Goal: Task Accomplishment & Management: Manage account settings

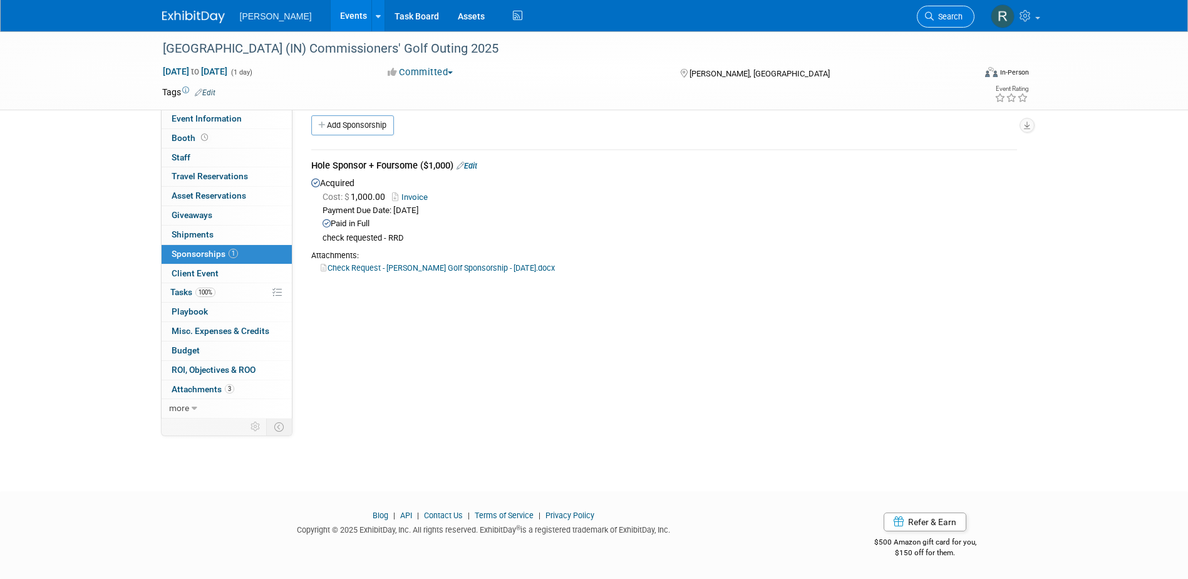
click at [948, 14] on span "Search" at bounding box center [948, 16] width 29 height 9
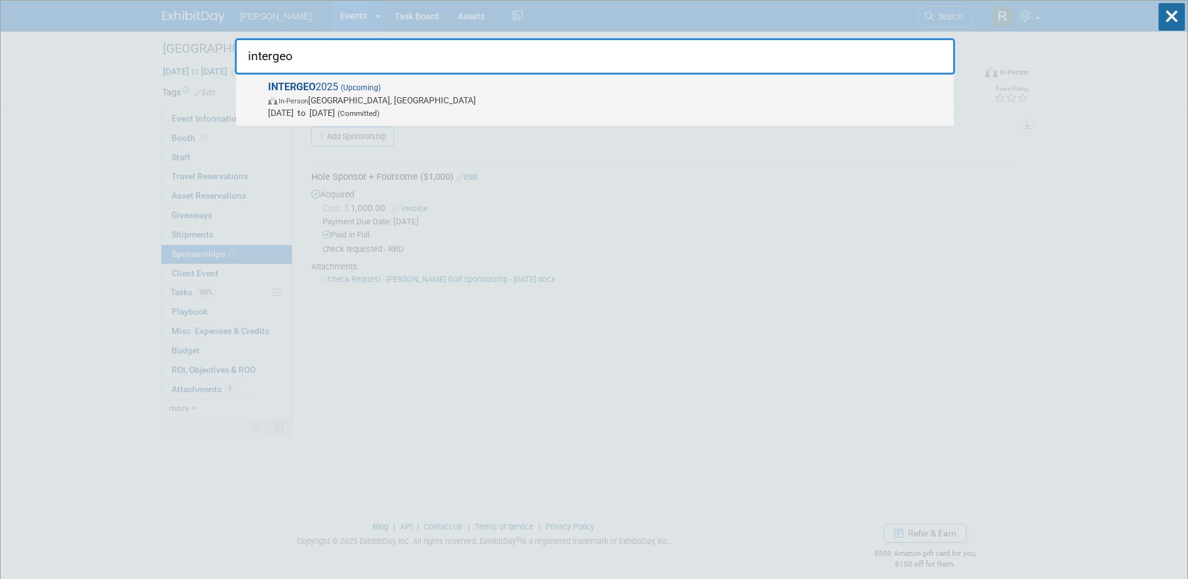
type input "intergeo"
click at [501, 98] on span "In-Person Frankfurt am Main, Germany" at bounding box center [607, 100] width 679 height 13
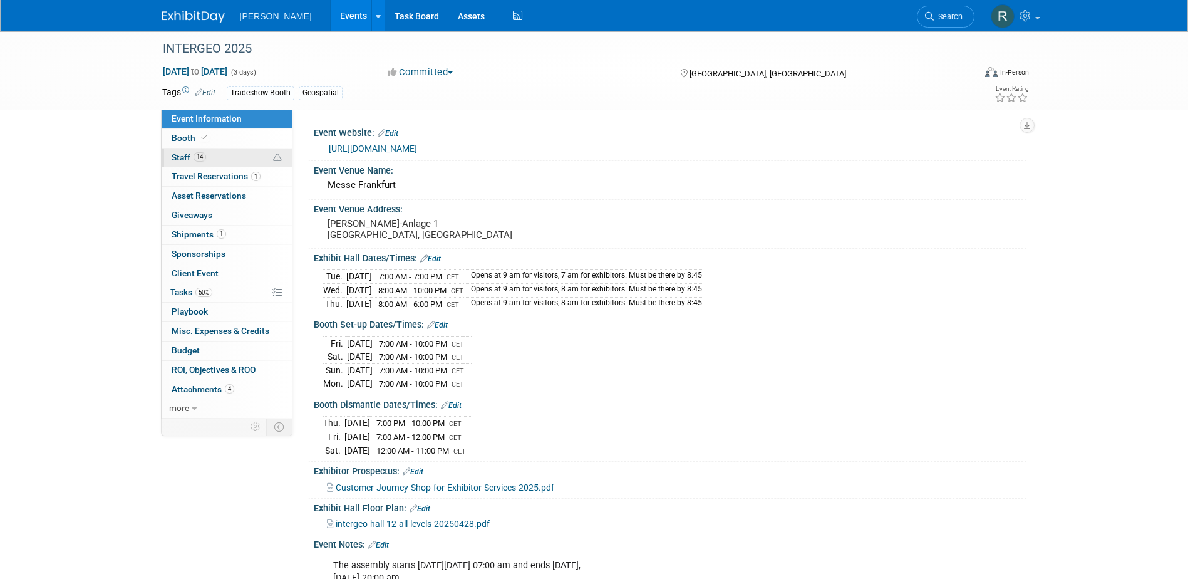
click at [226, 155] on link "14 Staff 14" at bounding box center [227, 157] width 130 height 19
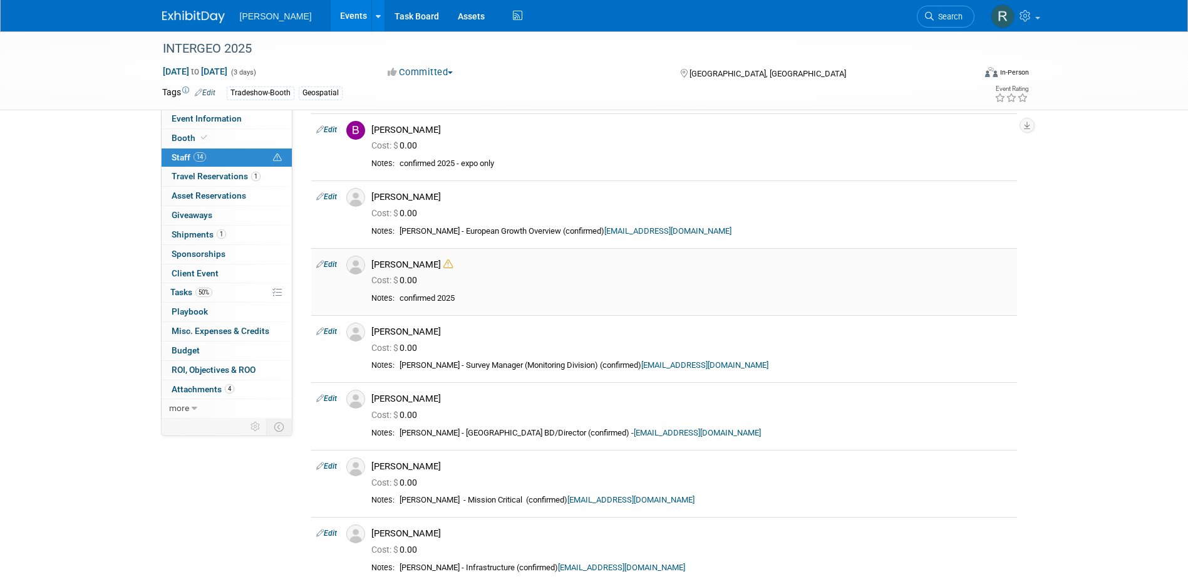
scroll to position [250, 0]
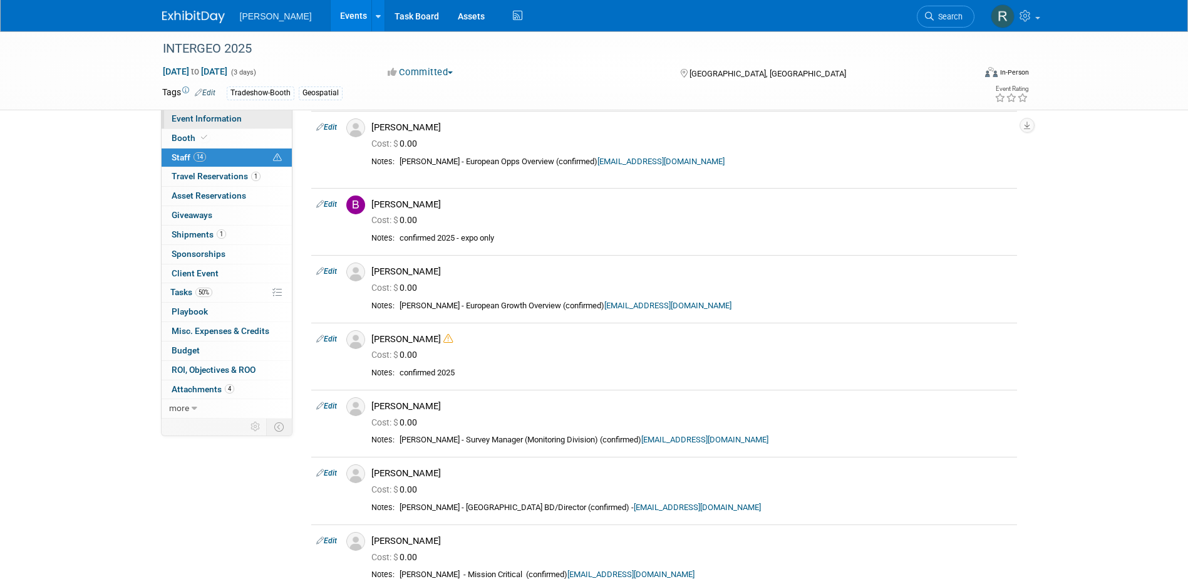
click at [195, 117] on span "Event Information" at bounding box center [207, 118] width 70 height 10
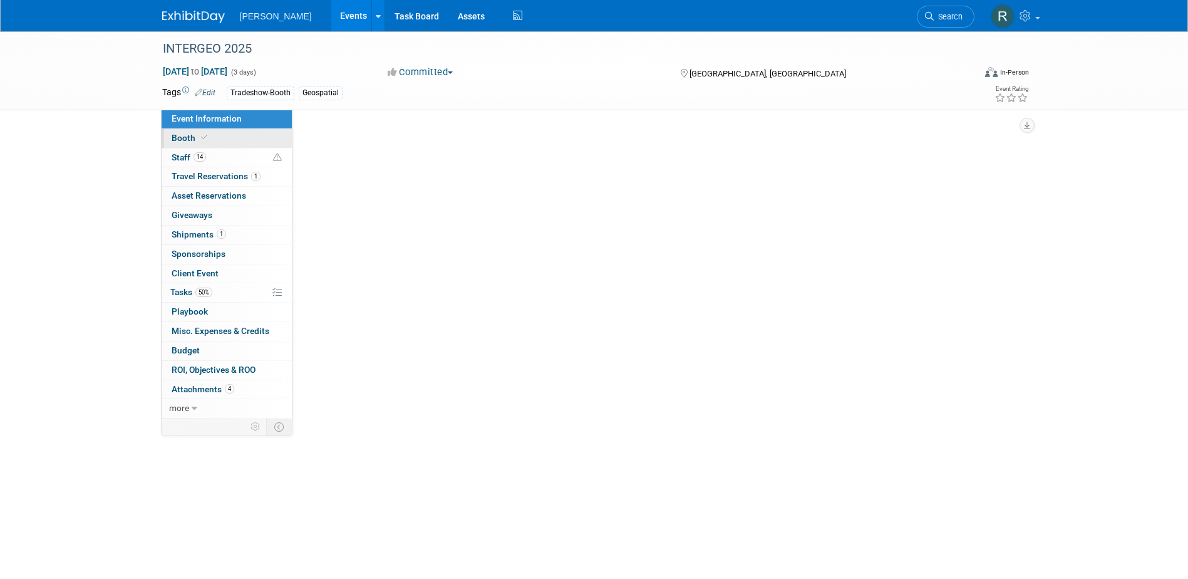
scroll to position [0, 0]
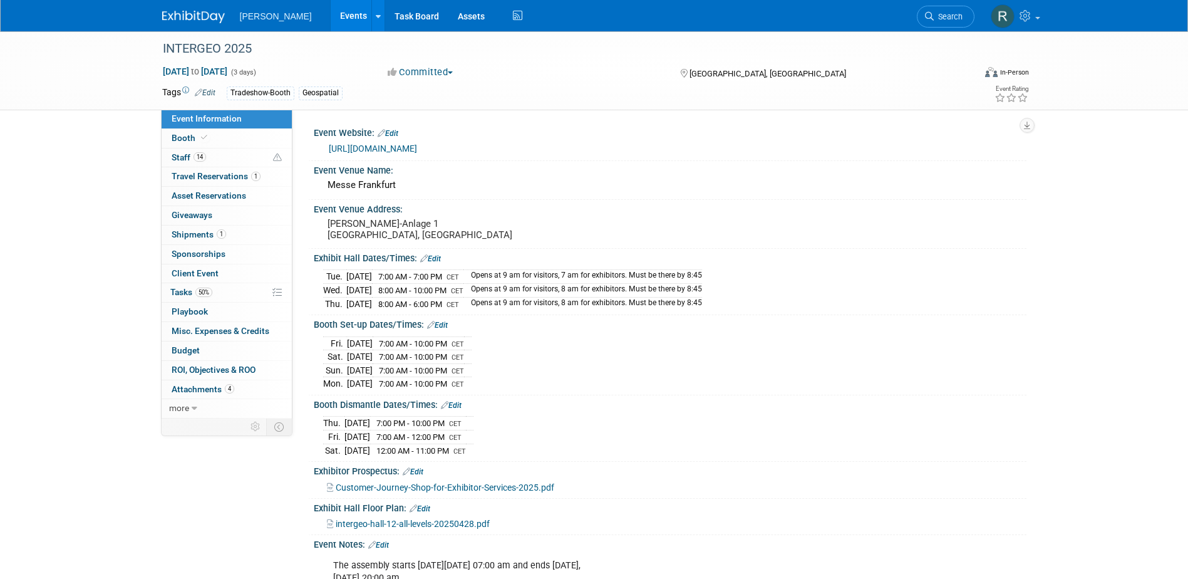
click at [366, 147] on link "https://www.intergeo.de/" at bounding box center [373, 148] width 88 height 10
click at [191, 294] on span "Tasks 50%" at bounding box center [191, 292] width 42 height 10
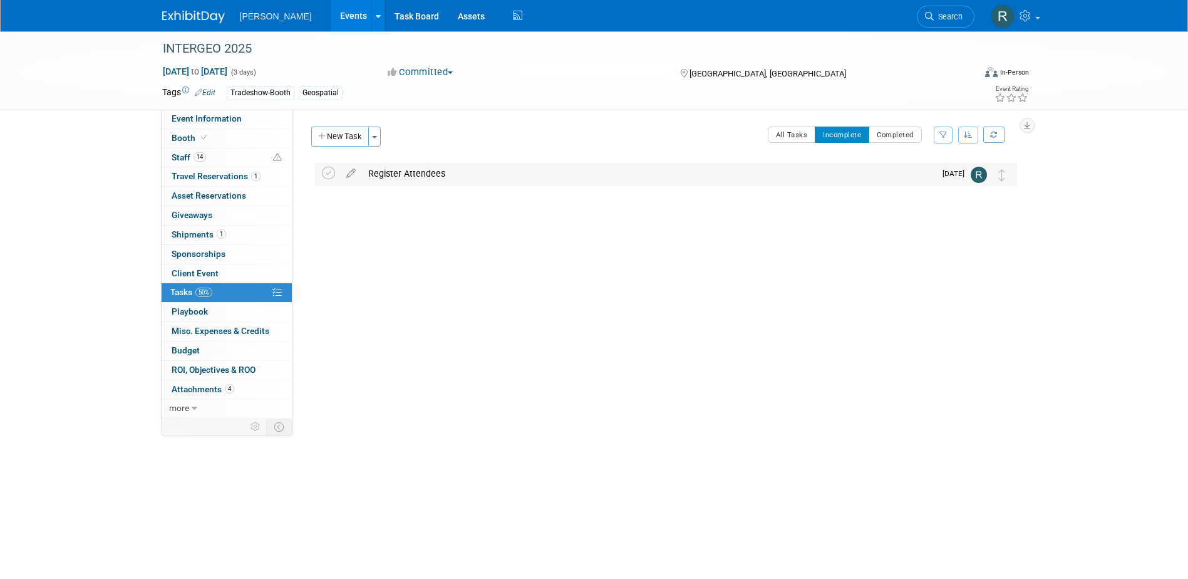
click at [421, 174] on div "Register Attendees" at bounding box center [648, 173] width 573 height 21
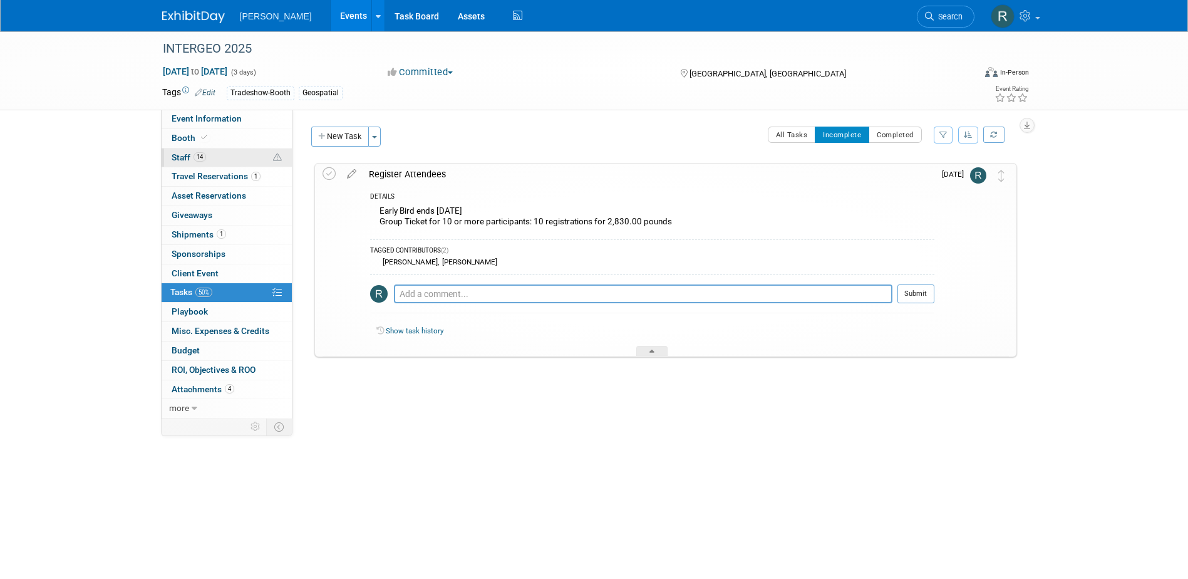
click at [212, 162] on link "14 Staff 14" at bounding box center [227, 157] width 130 height 19
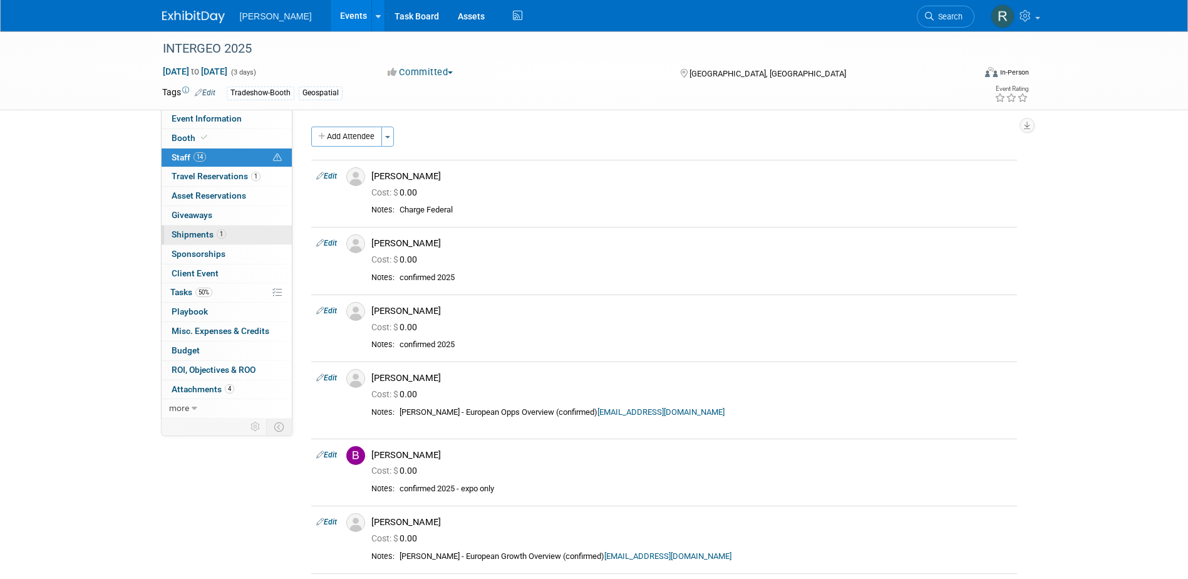
click at [196, 236] on span "Shipments 1" at bounding box center [199, 234] width 54 height 10
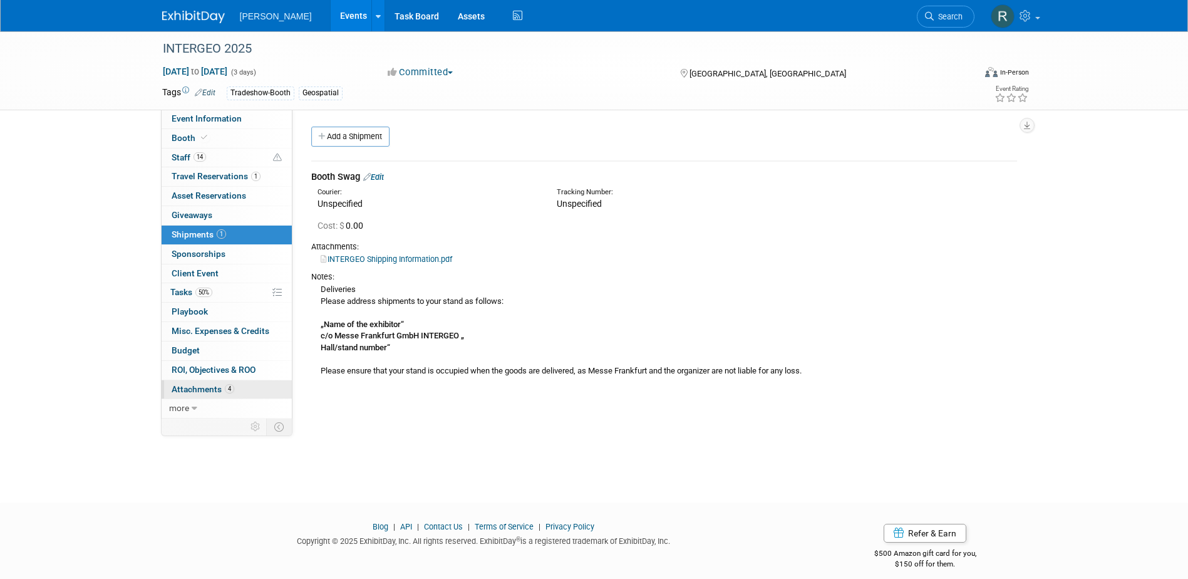
click at [187, 388] on span "Attachments 4" at bounding box center [203, 389] width 63 height 10
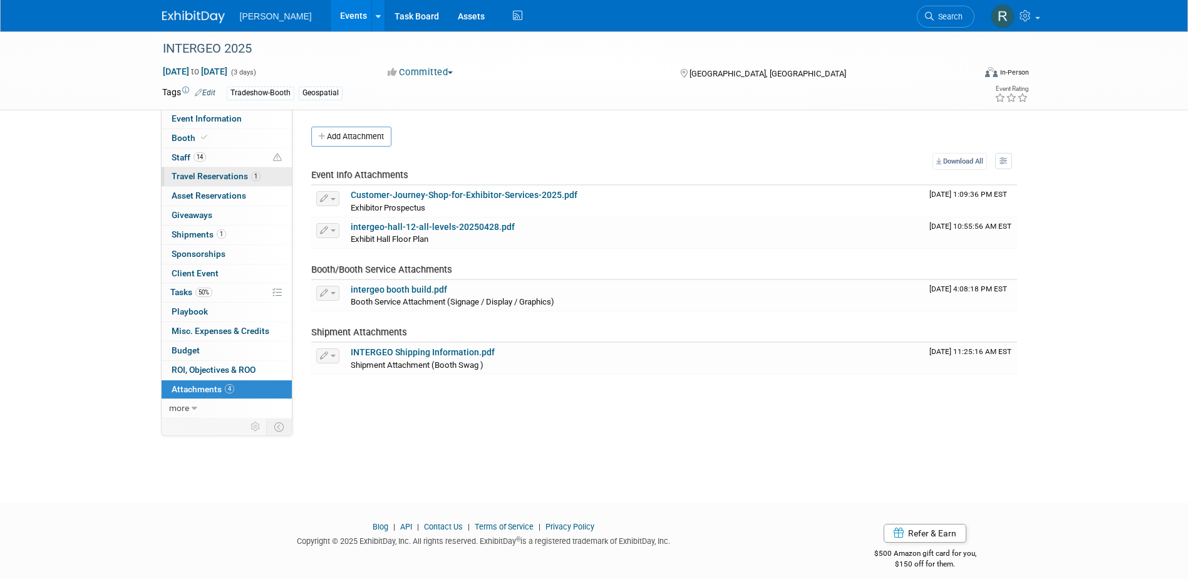
click at [195, 173] on span "Travel Reservations 1" at bounding box center [216, 176] width 89 height 10
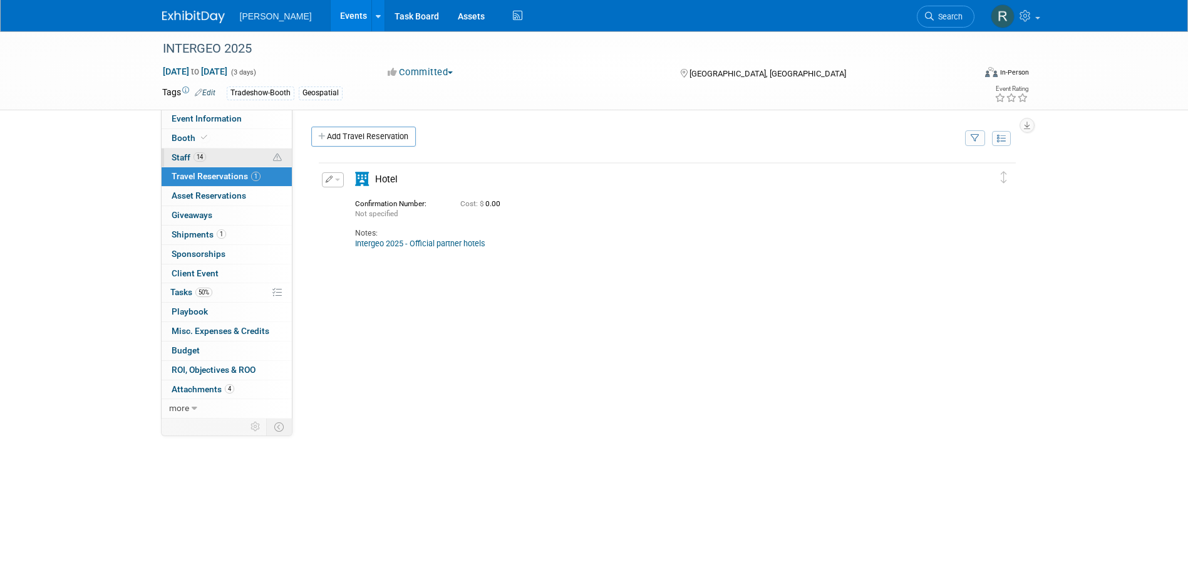
click at [194, 157] on span "14" at bounding box center [199, 156] width 13 height 9
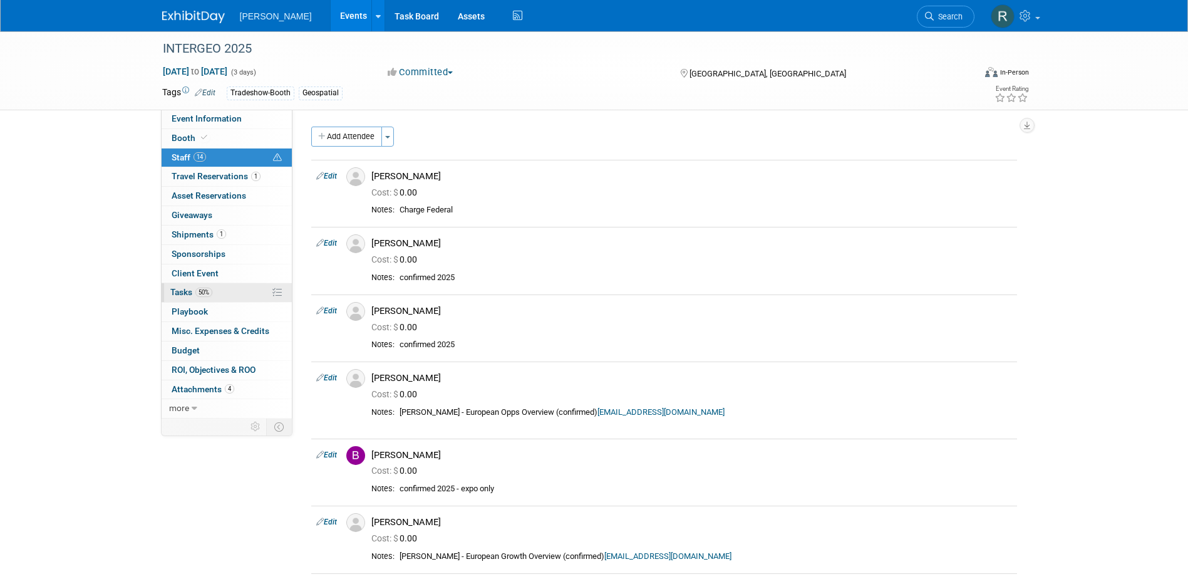
drag, startPoint x: 187, startPoint y: 291, endPoint x: 202, endPoint y: 293, distance: 14.5
click at [187, 291] on span "Tasks 50%" at bounding box center [191, 292] width 42 height 10
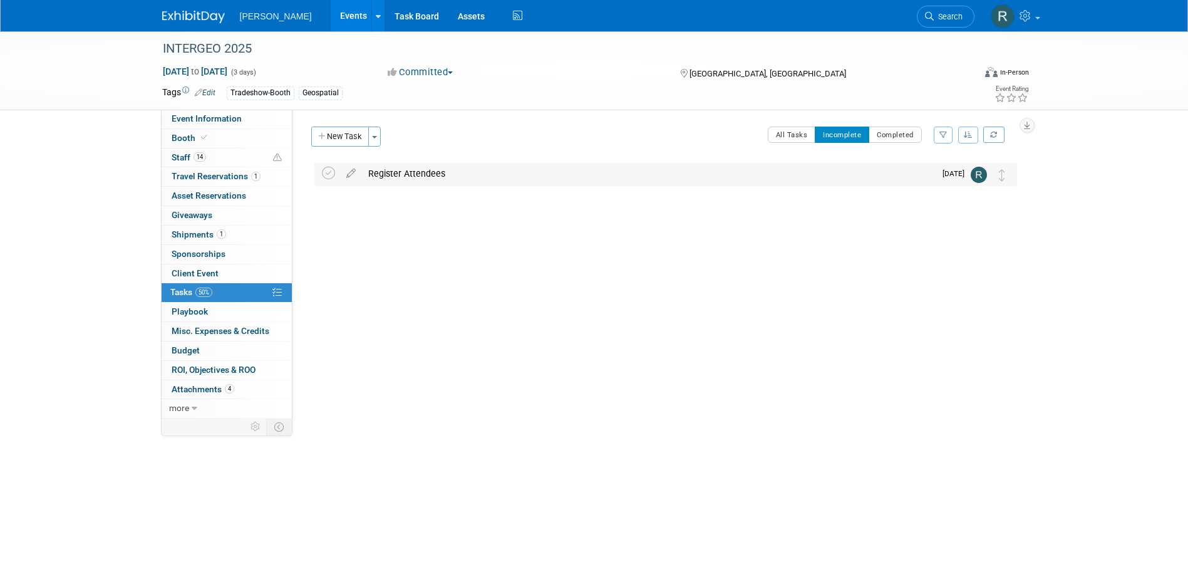
click at [425, 177] on div "Register Attendees" at bounding box center [648, 173] width 573 height 21
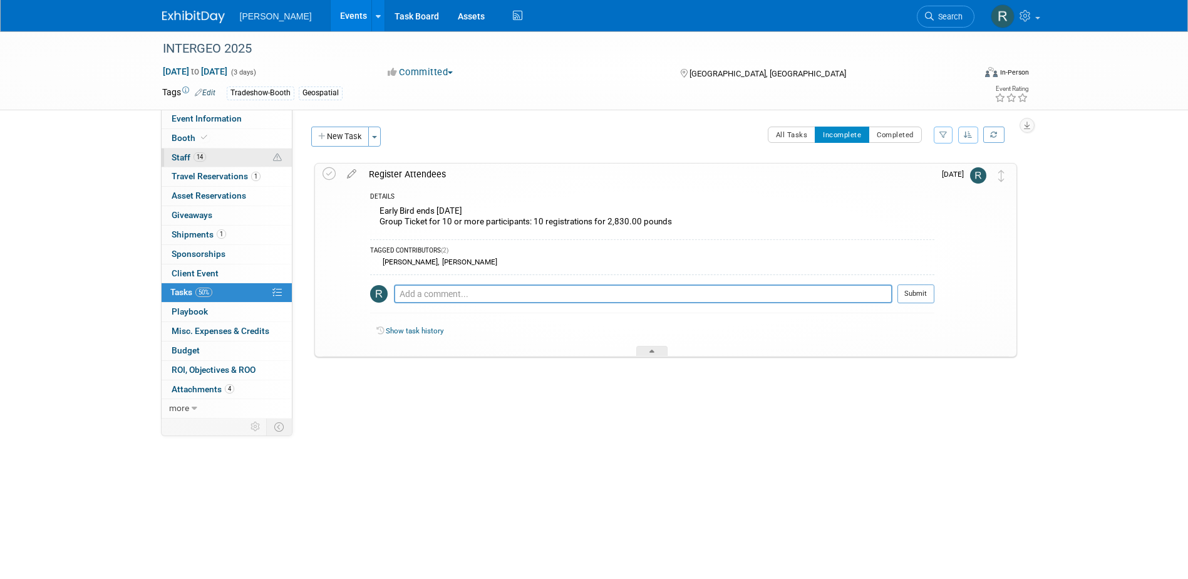
click at [198, 157] on span "14" at bounding box center [199, 156] width 13 height 9
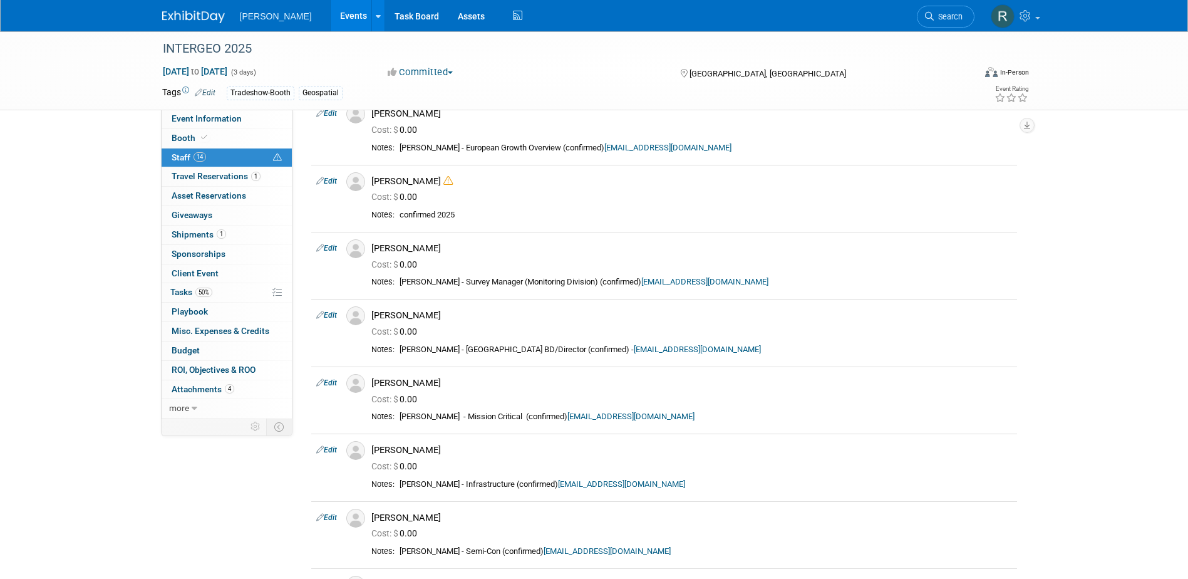
scroll to position [438, 0]
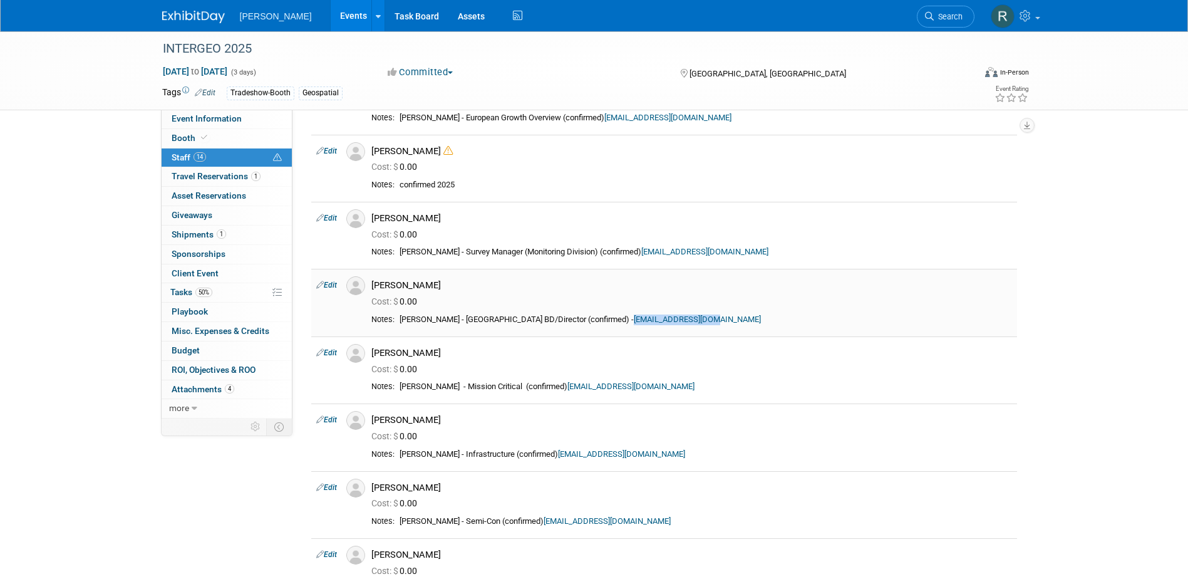
drag, startPoint x: 661, startPoint y: 320, endPoint x: 569, endPoint y: 322, distance: 92.1
click at [569, 322] on div "MURPHY - Germany BD/Director (confirmed) - mgropp@murphygs.com" at bounding box center [705, 319] width 612 height 11
copy link "mgropp@murphygs.com"
drag, startPoint x: 632, startPoint y: 386, endPoint x: 548, endPoint y: 387, distance: 84.5
click at [548, 387] on div "MURPHY - Mission Critical (confirmed) mdurnin@murphygs.ie" at bounding box center [705, 386] width 612 height 11
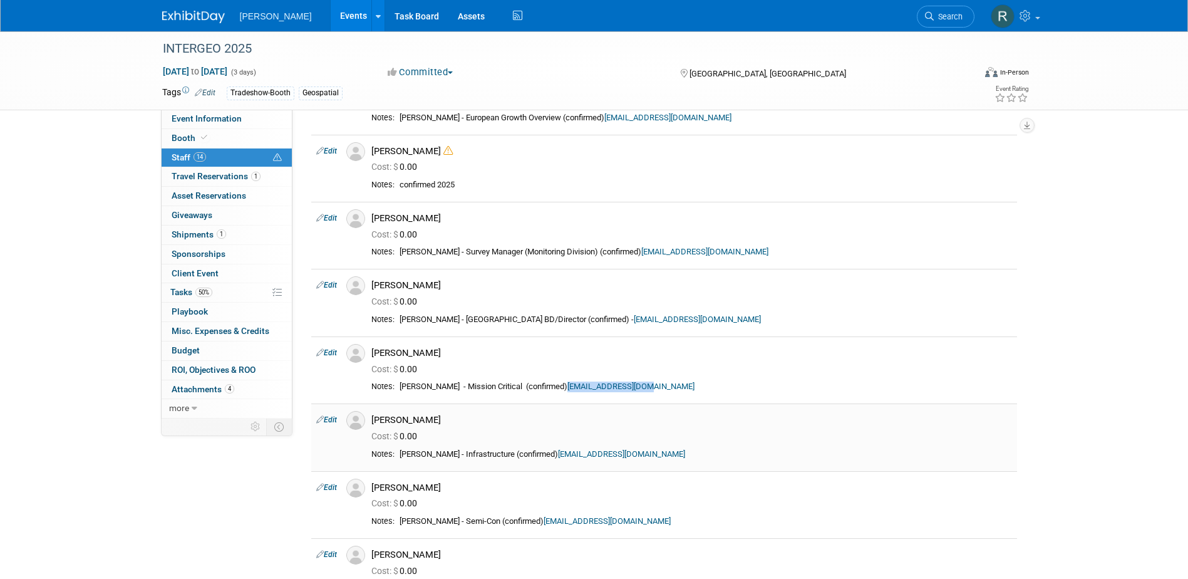
copy link "mdurnin@murphygs.ie"
drag, startPoint x: 617, startPoint y: 454, endPoint x: 537, endPoint y: 460, distance: 80.3
click at [537, 460] on td "MURPHY - Infrastructure (confirmed) pquirke@murphygs.ie" at bounding box center [702, 454] width 617 height 11
copy link "pquirke@murphygs.ie"
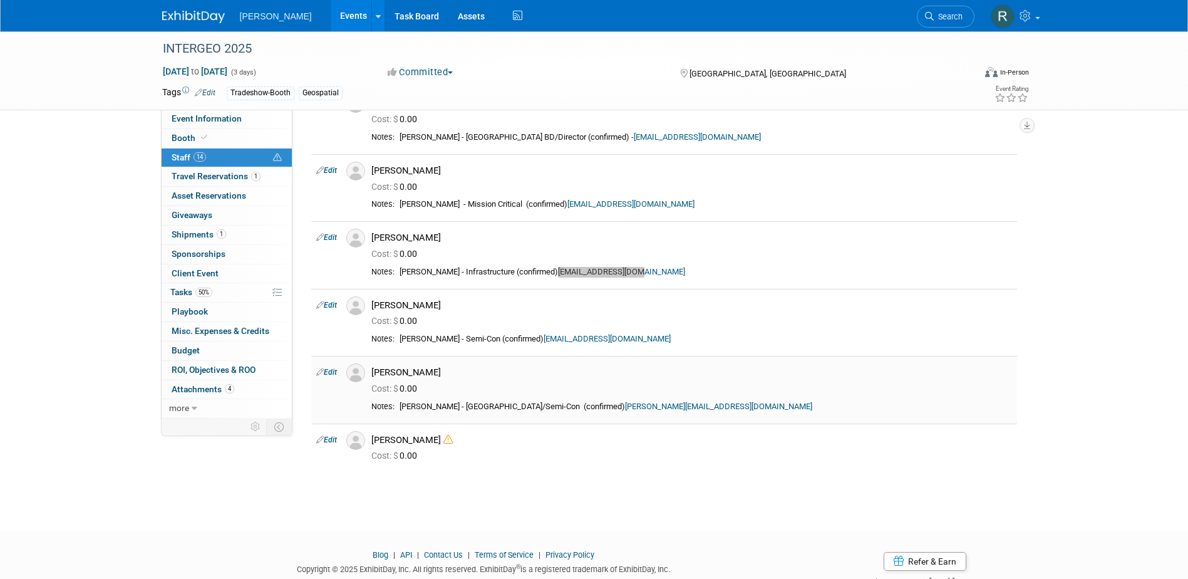
scroll to position [626, 0]
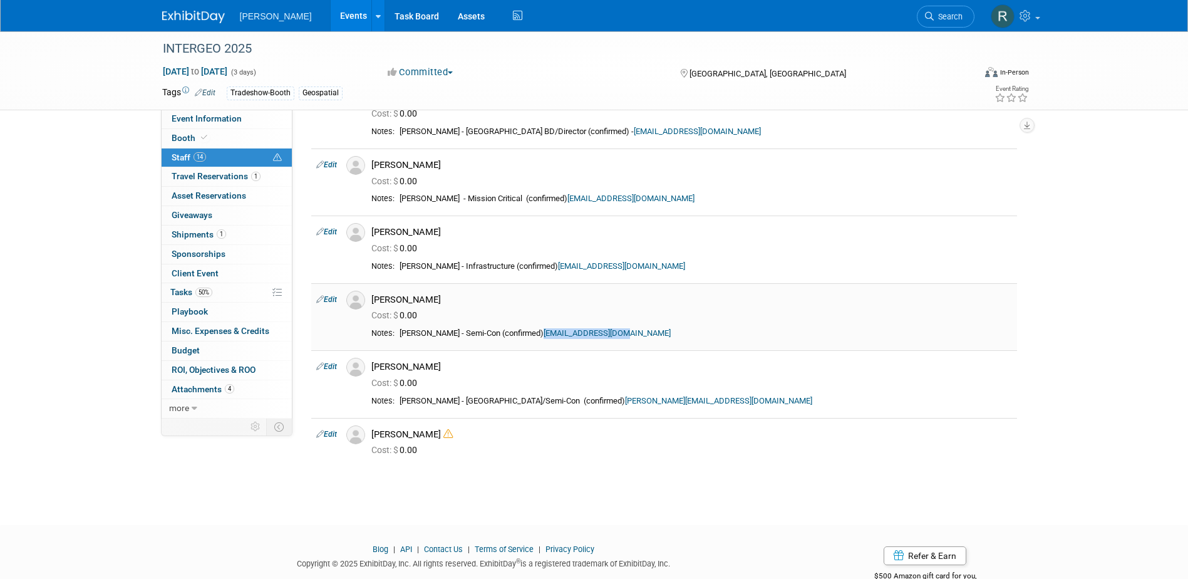
drag, startPoint x: 604, startPoint y: 334, endPoint x: 522, endPoint y: 338, distance: 81.5
click at [522, 338] on div "MURPHY - Semi-Con (confirmed) rmurphy@murphygs.ie" at bounding box center [705, 333] width 612 height 11
copy link "rmurphy@murphygs.ie"
drag, startPoint x: 638, startPoint y: 401, endPoint x: 558, endPoint y: 406, distance: 79.6
click at [558, 406] on div "MURPHY - Dresden/Semi-Con (confirmed) scullen@murphygs.ie" at bounding box center [705, 401] width 612 height 11
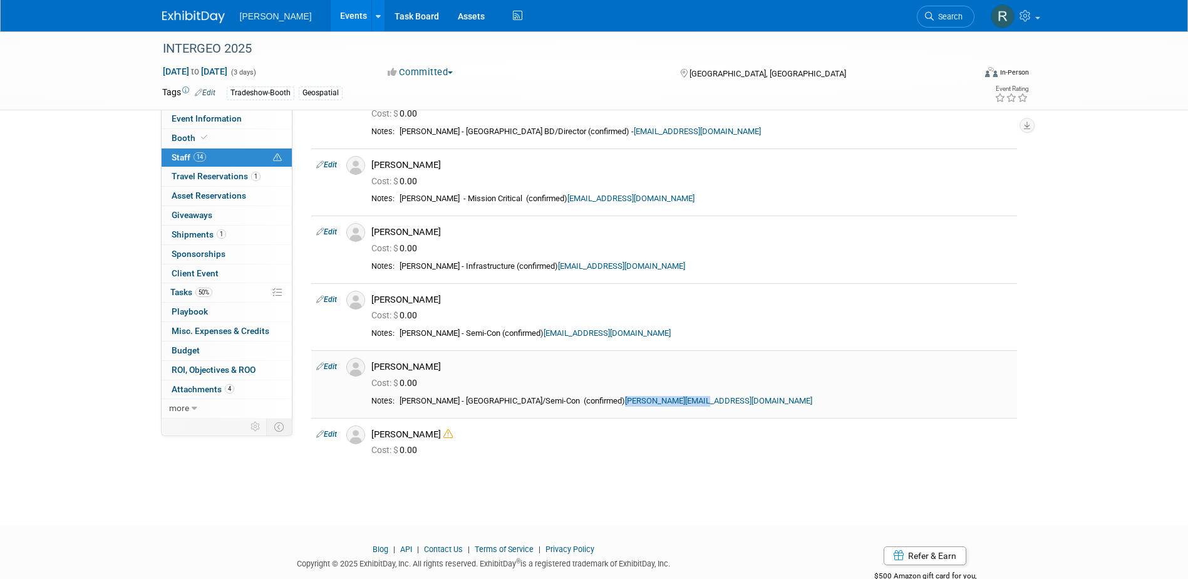
copy link "scullen@murphygs.ie"
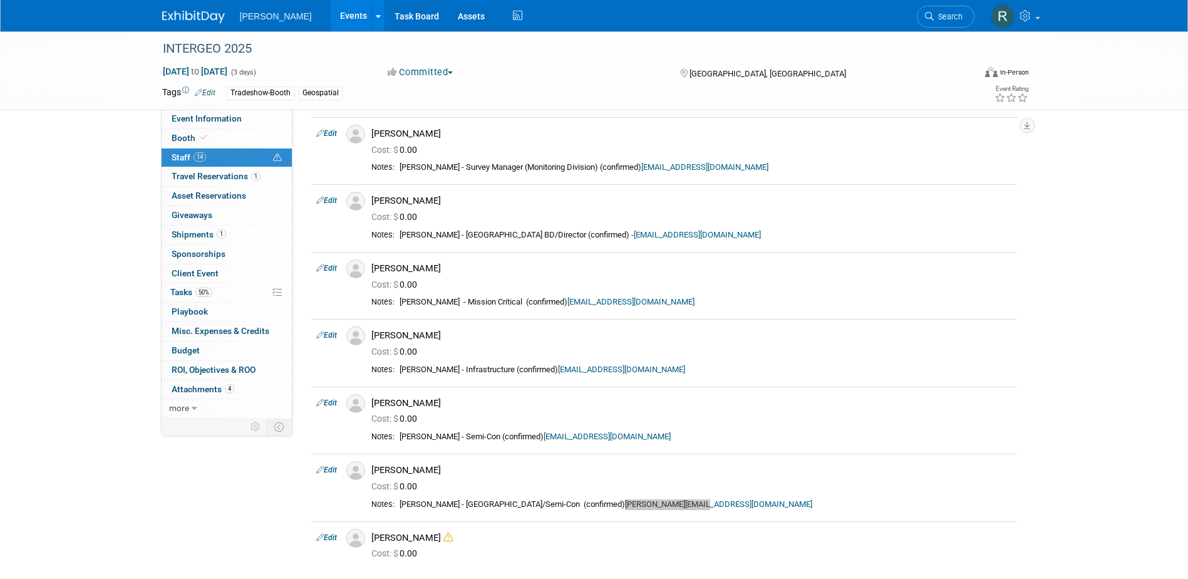
scroll to position [564, 0]
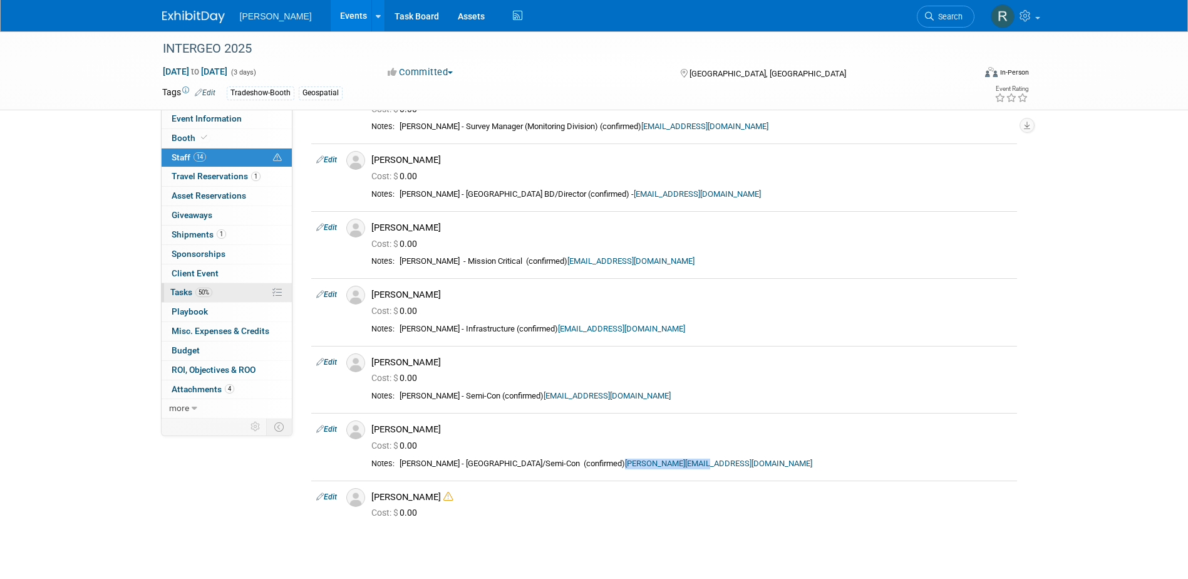
click at [180, 291] on span "Tasks 50%" at bounding box center [191, 292] width 42 height 10
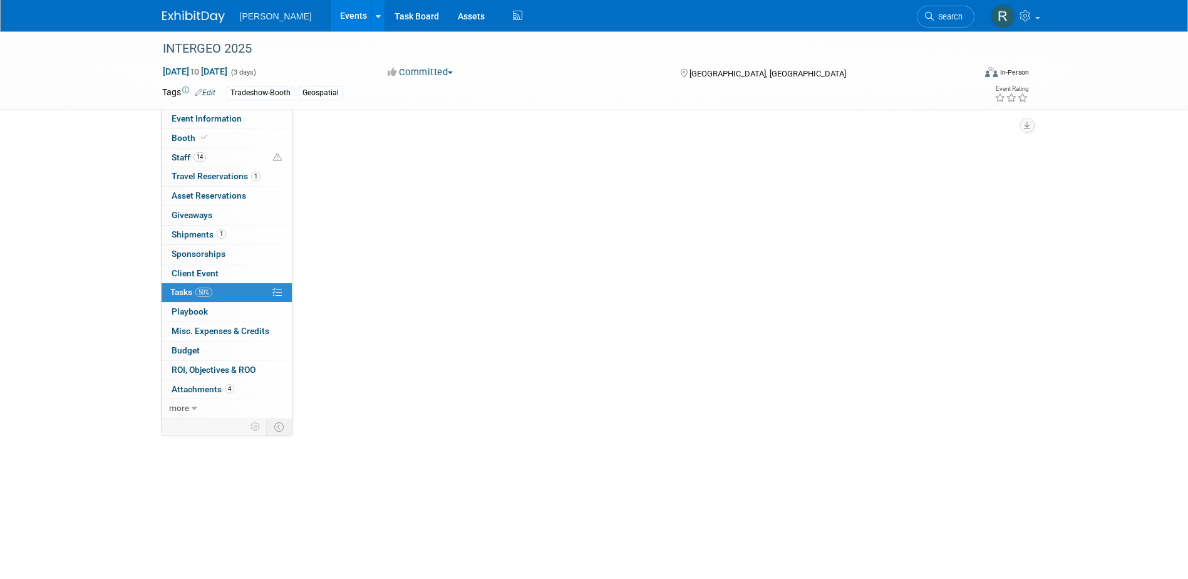
scroll to position [0, 0]
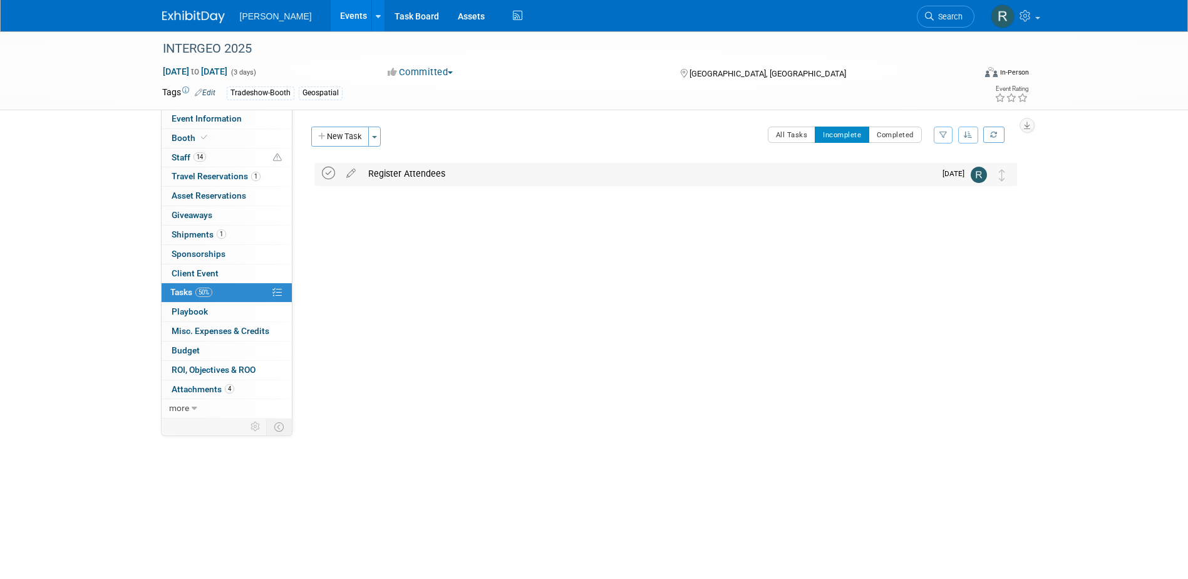
click at [328, 171] on icon at bounding box center [328, 173] width 13 height 13
click at [224, 115] on span "Event Information" at bounding box center [207, 118] width 70 height 10
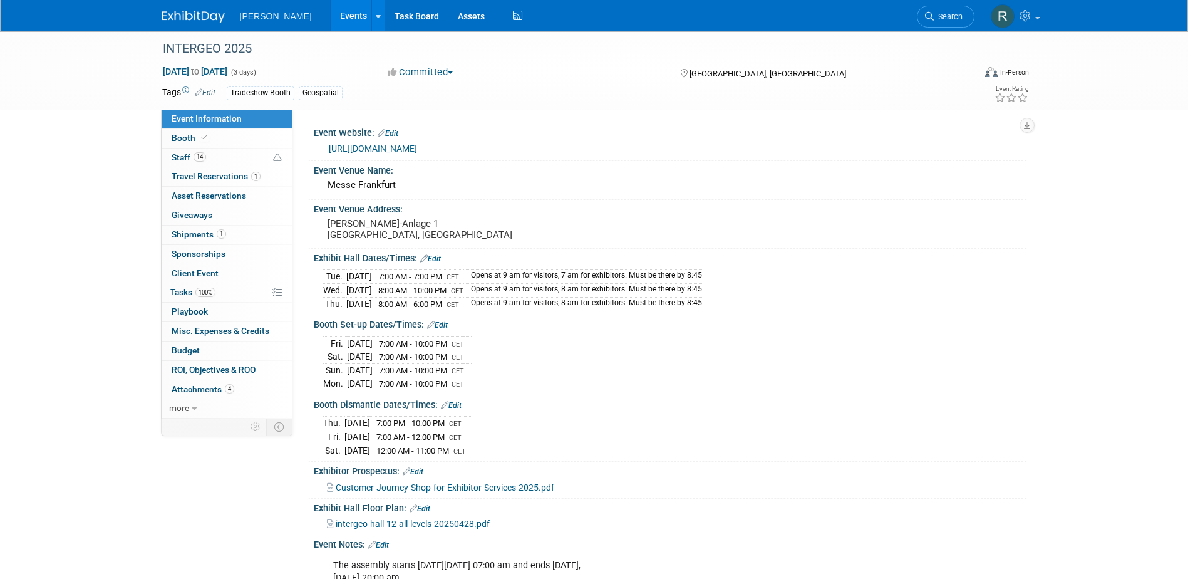
drag, startPoint x: 940, startPoint y: 25, endPoint x: 939, endPoint y: 18, distance: 7.5
click at [940, 24] on link "Search" at bounding box center [946, 17] width 58 height 22
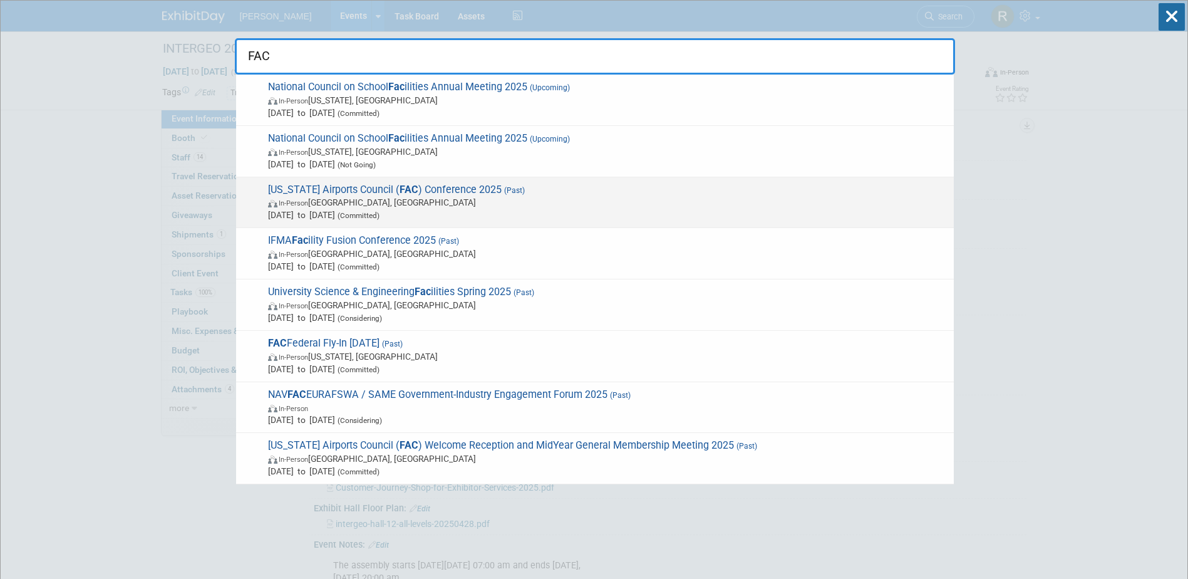
type input "FAC"
click at [485, 198] on span "In-Person Tampa, FL" at bounding box center [607, 202] width 679 height 13
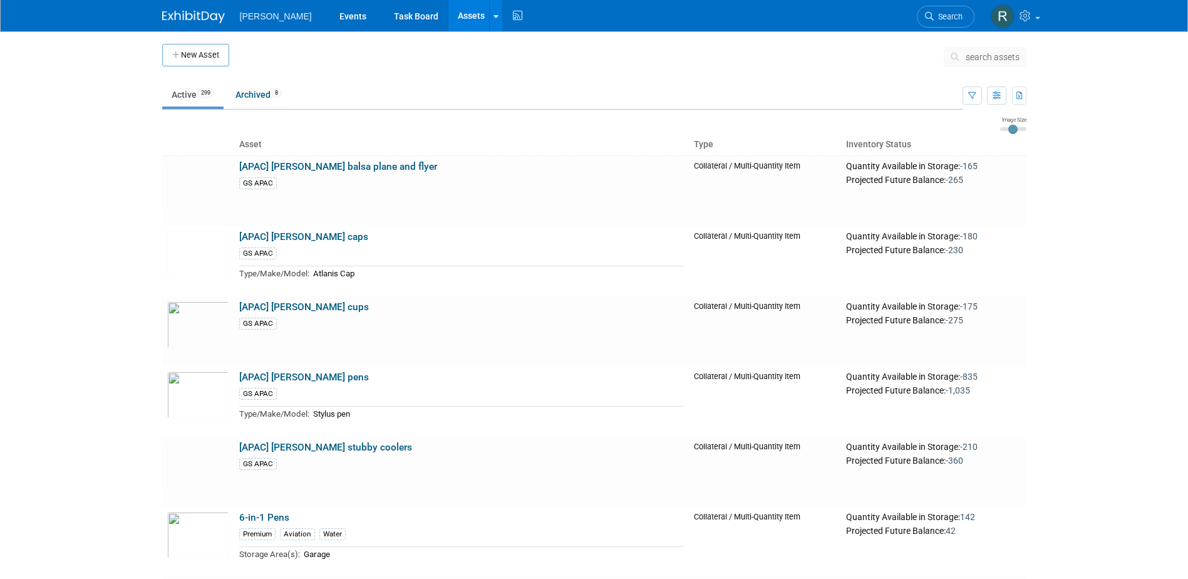
click at [972, 61] on span "search assets" at bounding box center [992, 57] width 54 height 10
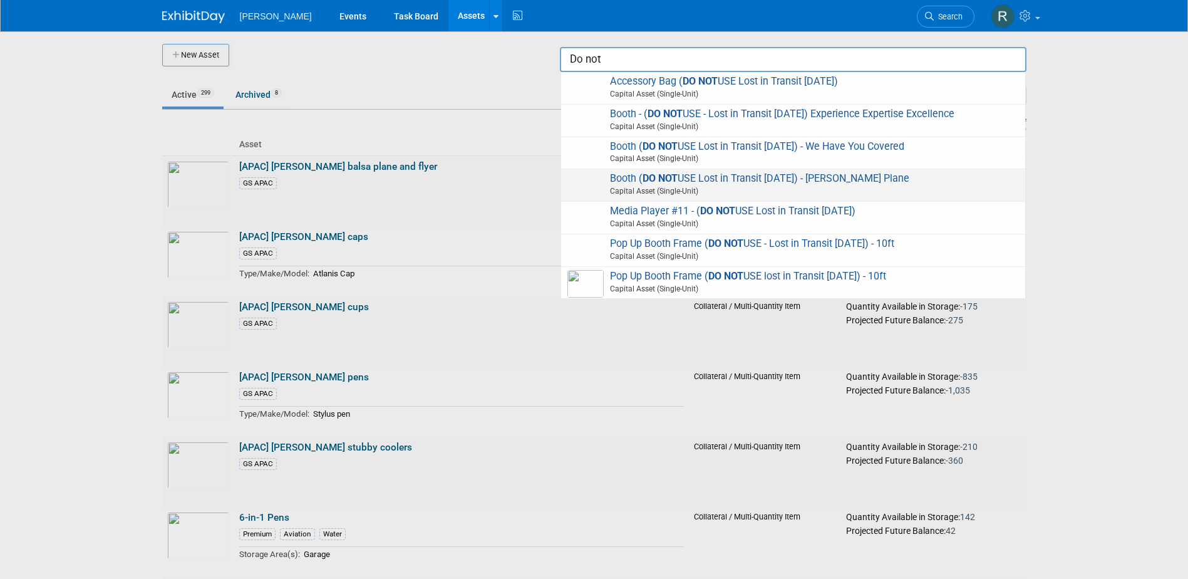
click at [672, 180] on strong "DO NOT" at bounding box center [659, 178] width 35 height 12
type input "Booth (DO NOT USE Lost in Transit [DATE]) - [PERSON_NAME] Plane"
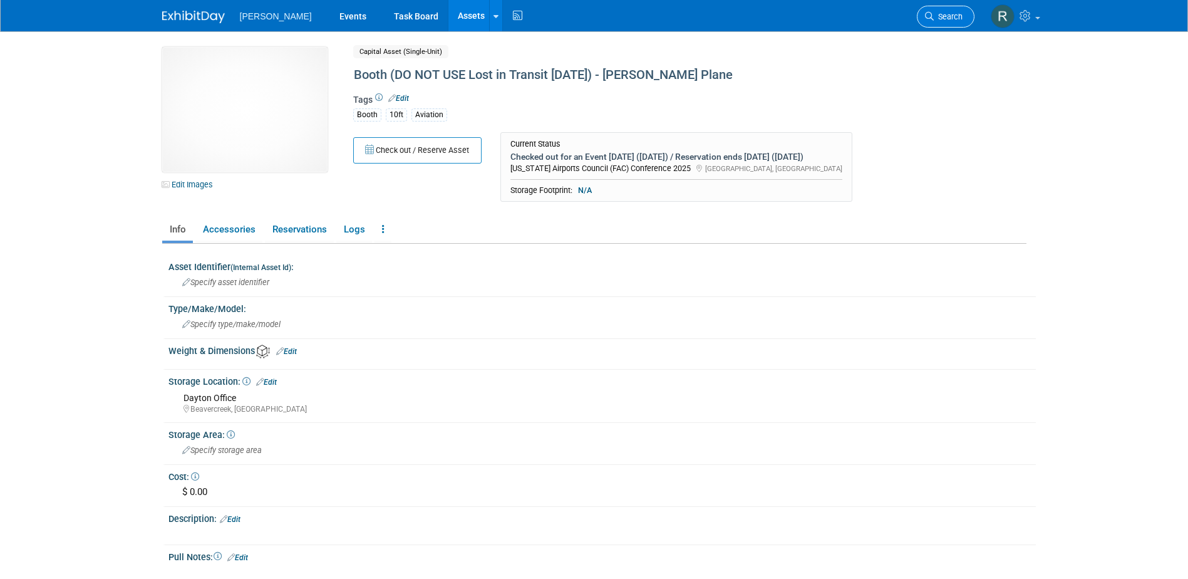
click at [946, 17] on span "Search" at bounding box center [948, 16] width 29 height 9
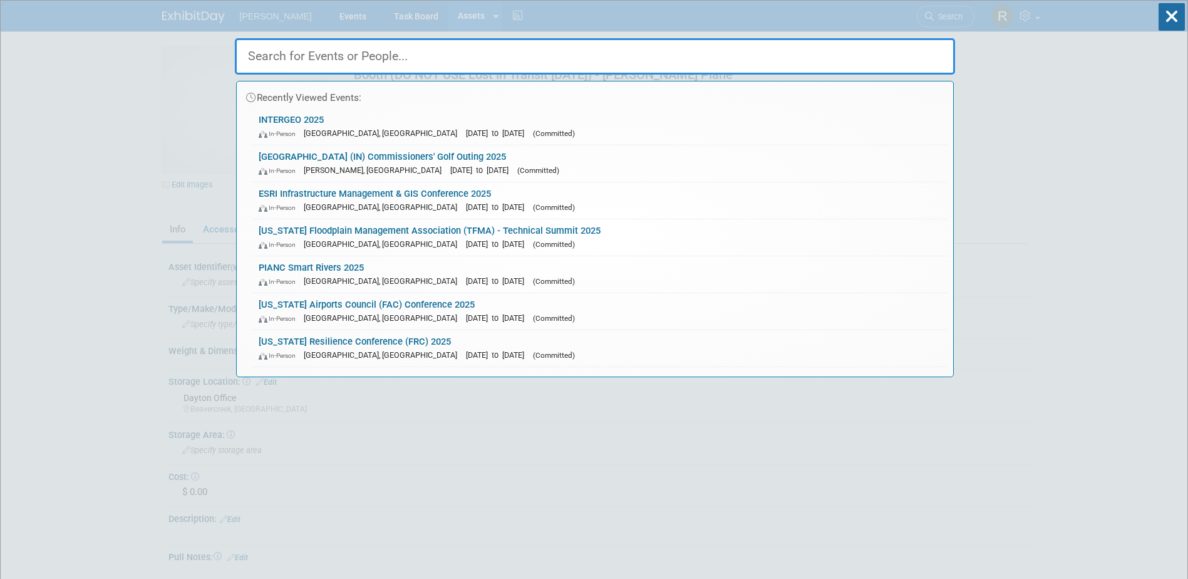
click at [607, 13] on div "Recently Viewed Events: INTERGEO 2025 In-Person Frankfurt am Main, Germany" at bounding box center [595, 189] width 720 height 376
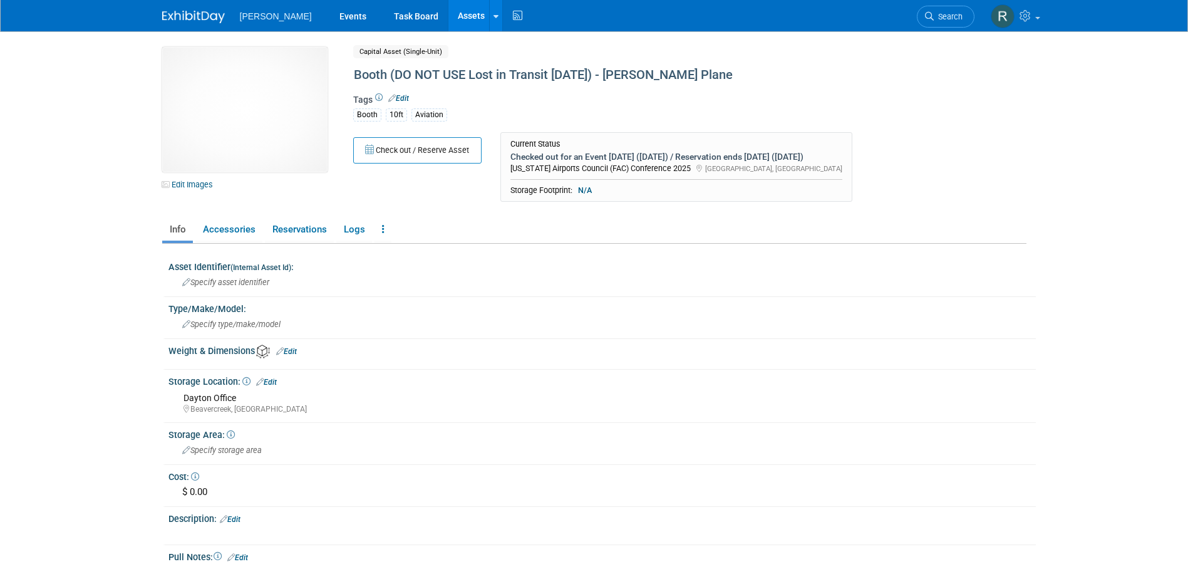
click at [448, 16] on link "Assets" at bounding box center [471, 15] width 46 height 31
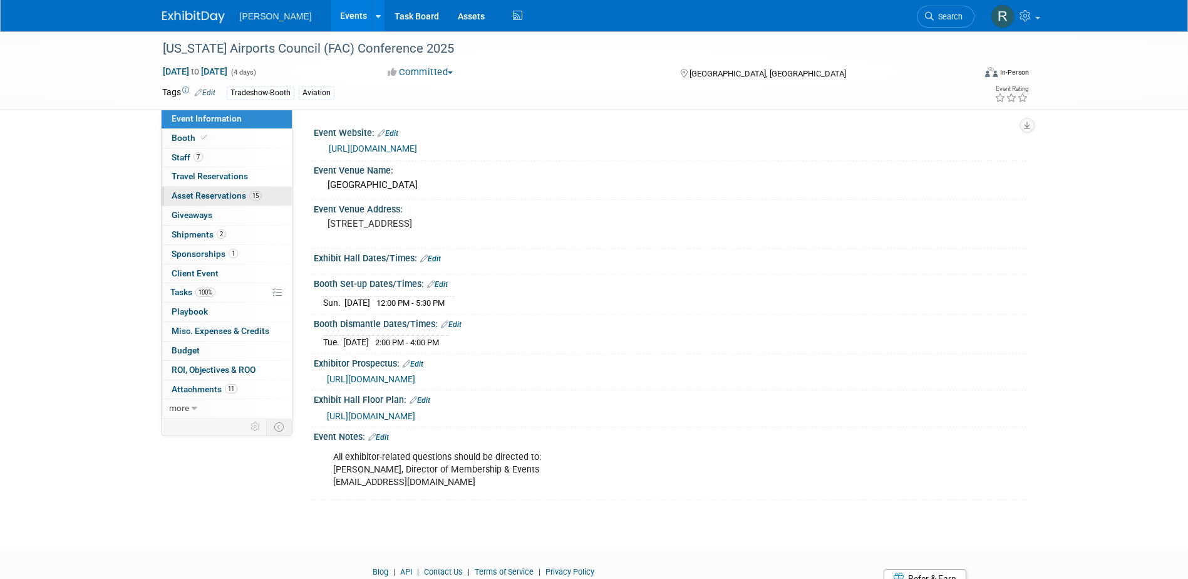
click at [202, 199] on span "Asset Reservations 15" at bounding box center [217, 195] width 90 height 10
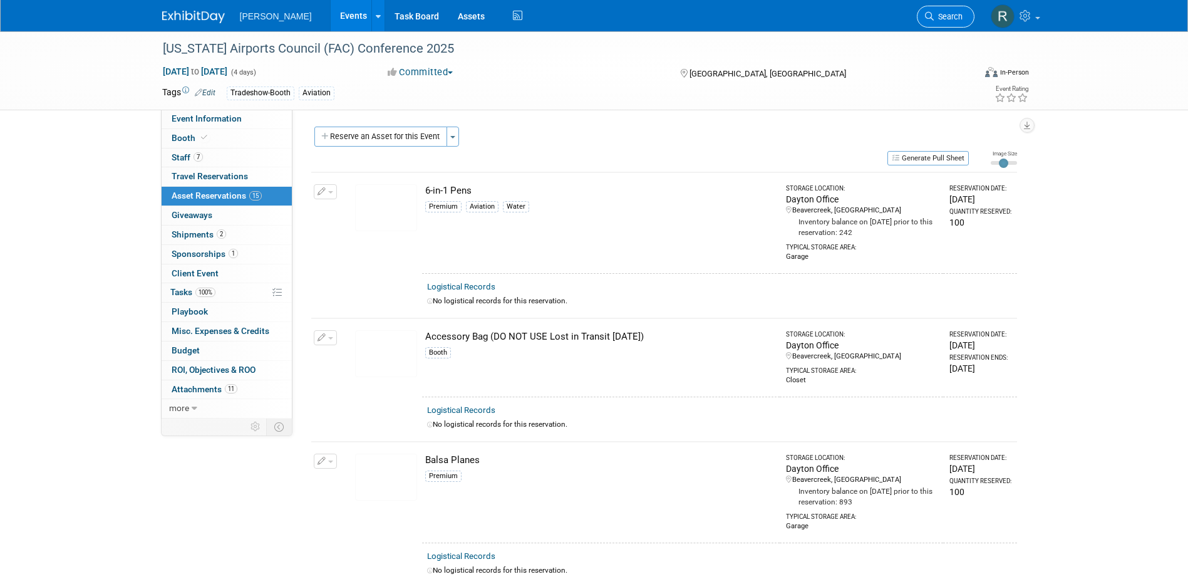
click at [936, 14] on span "Search" at bounding box center [948, 16] width 29 height 9
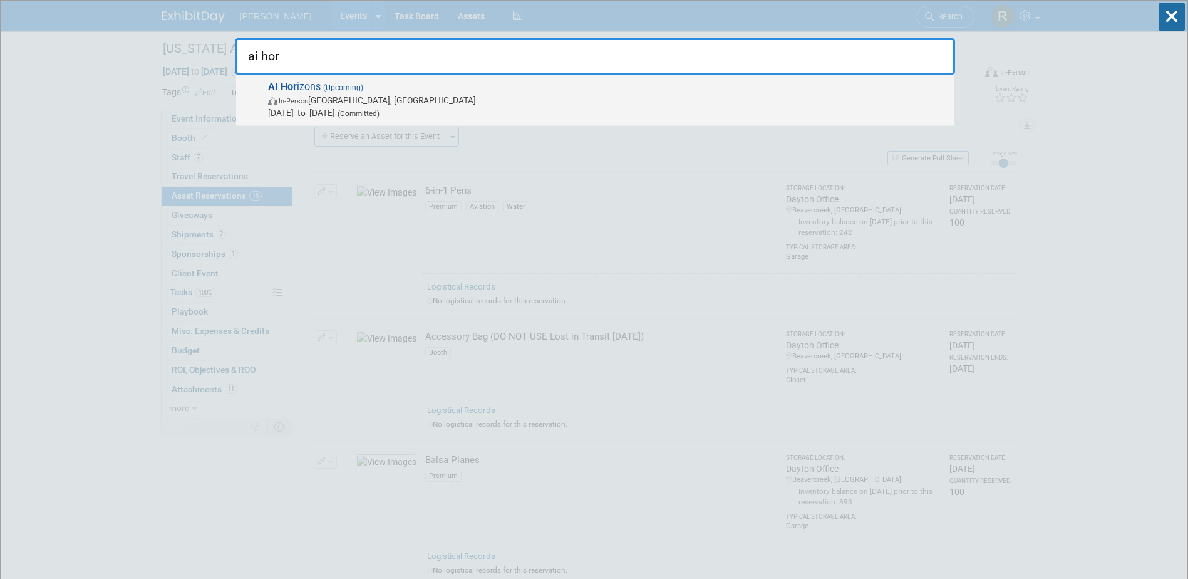
type input "ai hor"
click at [386, 101] on span "In-Person Pittsburgh, PA" at bounding box center [607, 100] width 679 height 13
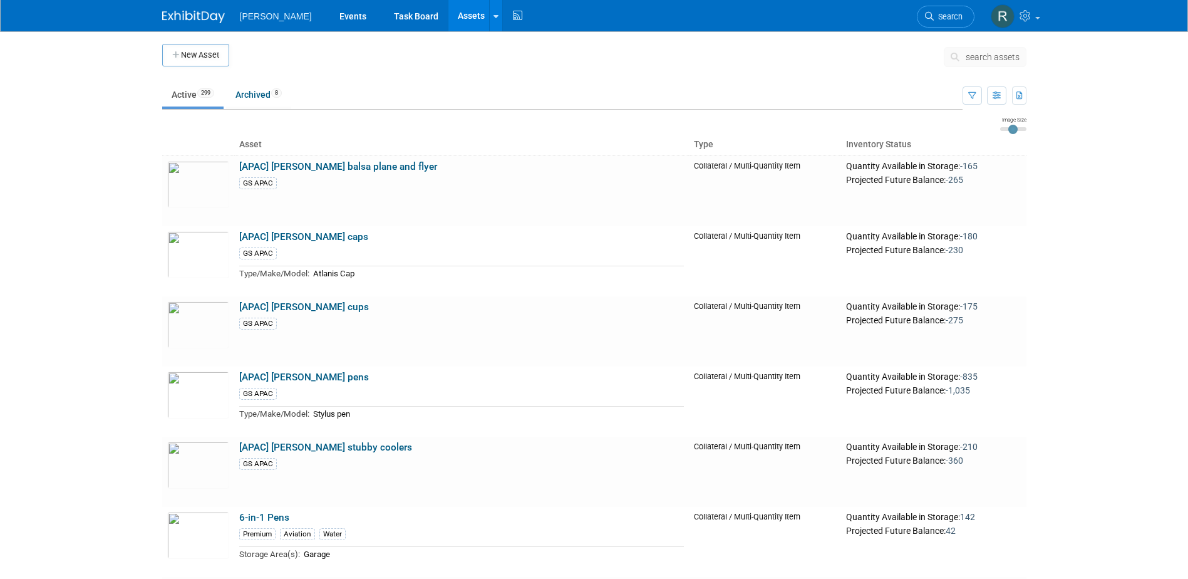
click at [987, 54] on span "search assets" at bounding box center [992, 57] width 54 height 10
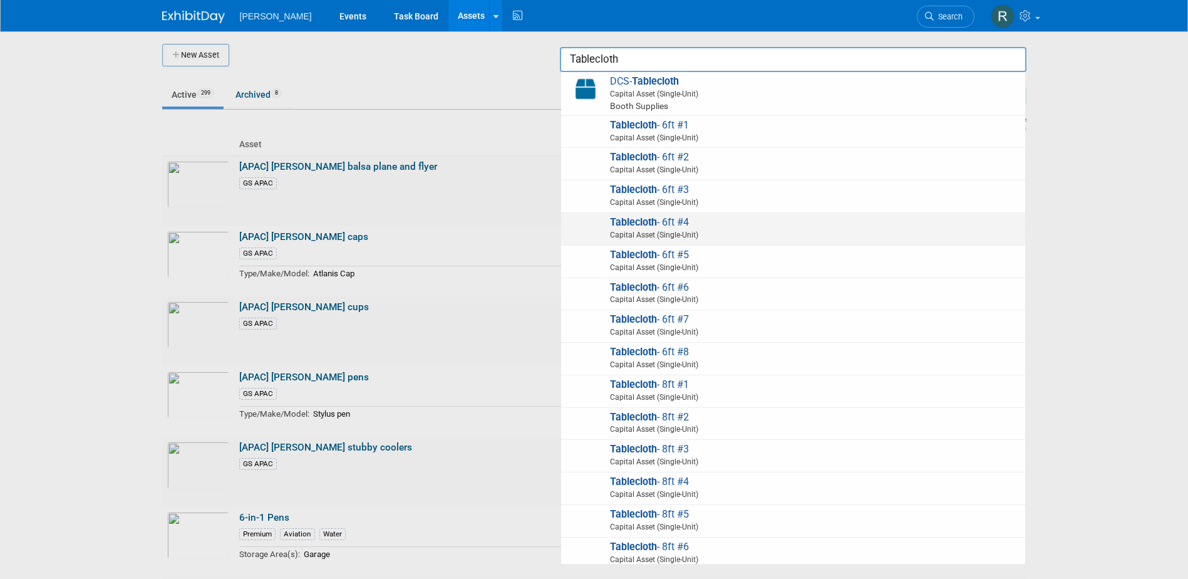
click at [630, 222] on strong "Tablecloth" at bounding box center [633, 222] width 47 height 12
type input "Tablecloth - 6ft #4"
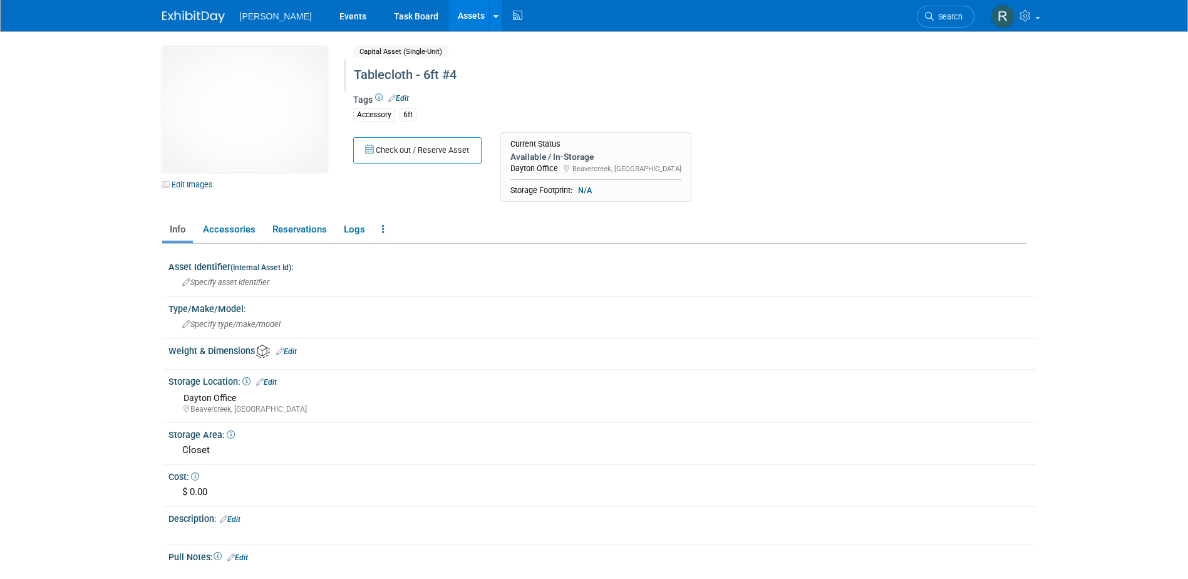
click at [466, 76] on div "Tablecloth - 6ft #4" at bounding box center [636, 75] width 574 height 23
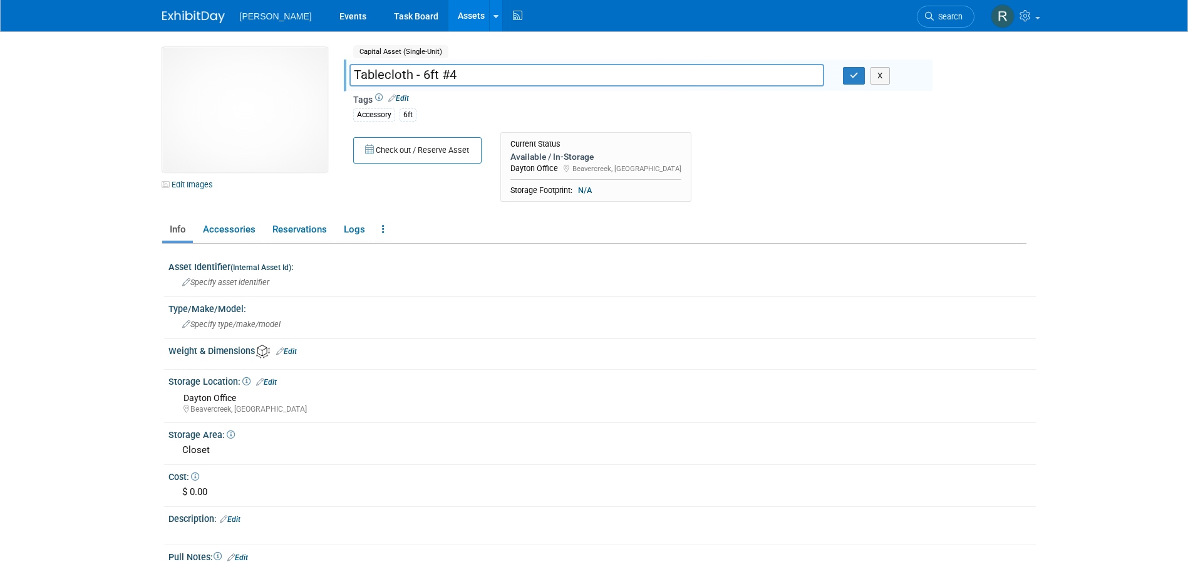
click at [411, 73] on input "Tablecloth - 6ft #4" at bounding box center [586, 75] width 475 height 22
type input "Tablecloth (DO NOT USE Lost in Transit [DATE]) - 6ft #4"
click at [850, 77] on icon "button" at bounding box center [854, 75] width 9 height 8
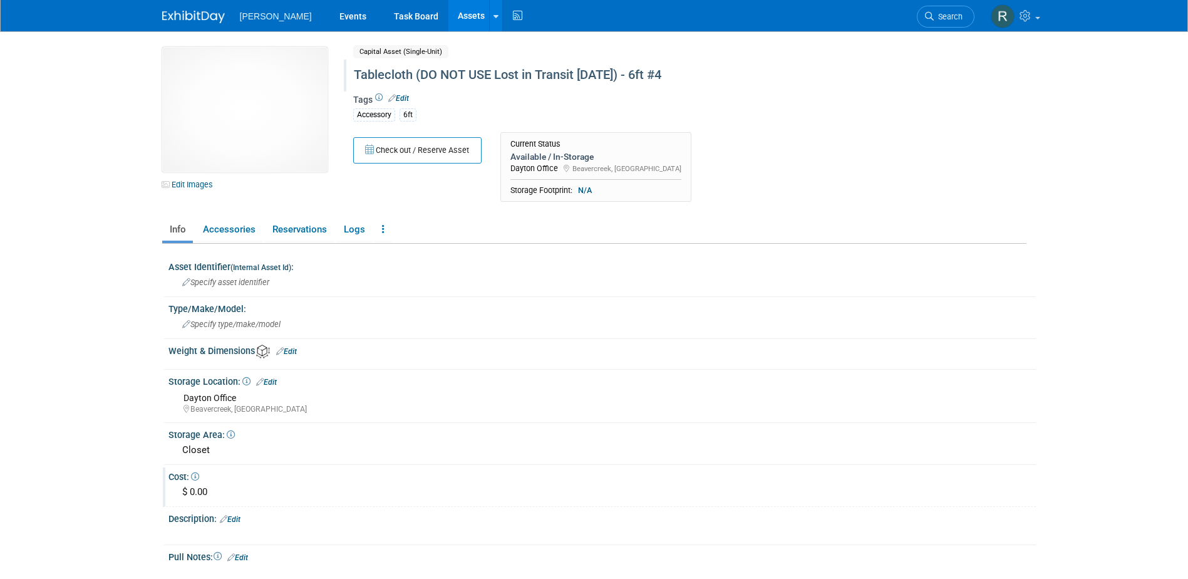
click at [199, 503] on div "Cost: $ 0.00" at bounding box center [599, 486] width 873 height 39
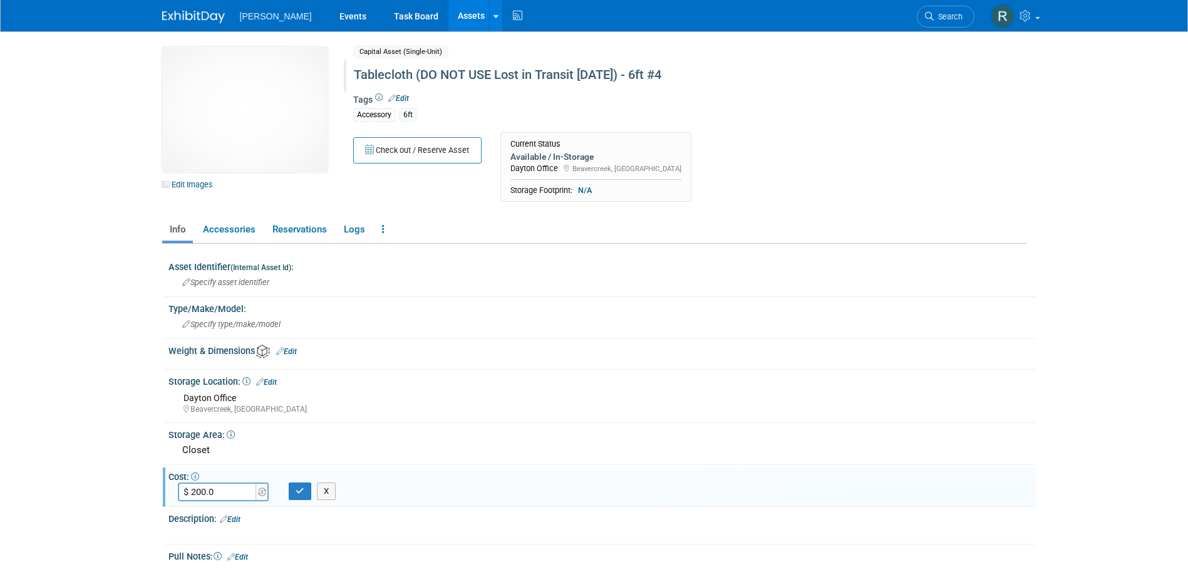
type input "$ 200.00"
click button "button" at bounding box center [300, 491] width 23 height 18
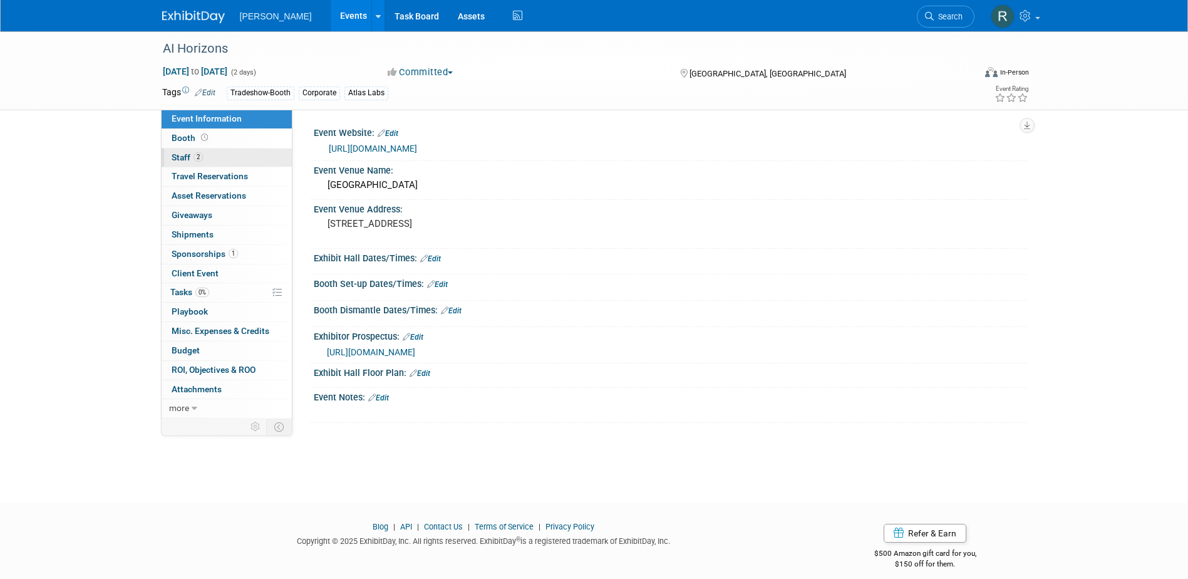
click at [190, 157] on span "Staff 2" at bounding box center [187, 157] width 31 height 10
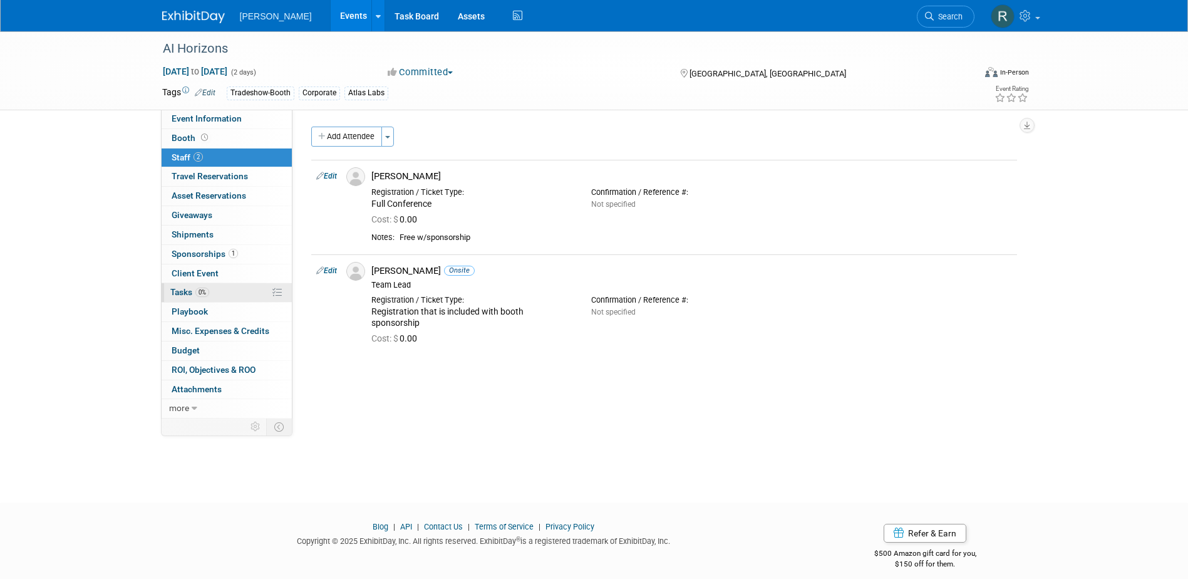
click at [197, 297] on link "0% Tasks 0%" at bounding box center [227, 292] width 130 height 19
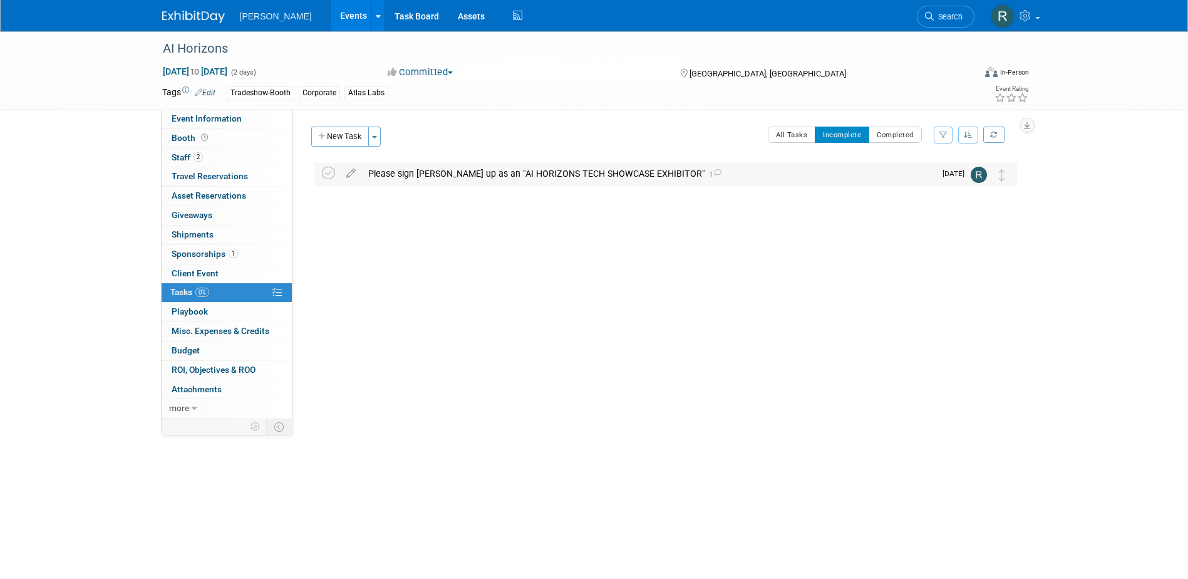
click at [477, 172] on div "Please sign Woolpert up as an "AI HORIZONS TECH SHOWCASE EXHIBITOR" 1" at bounding box center [648, 173] width 573 height 21
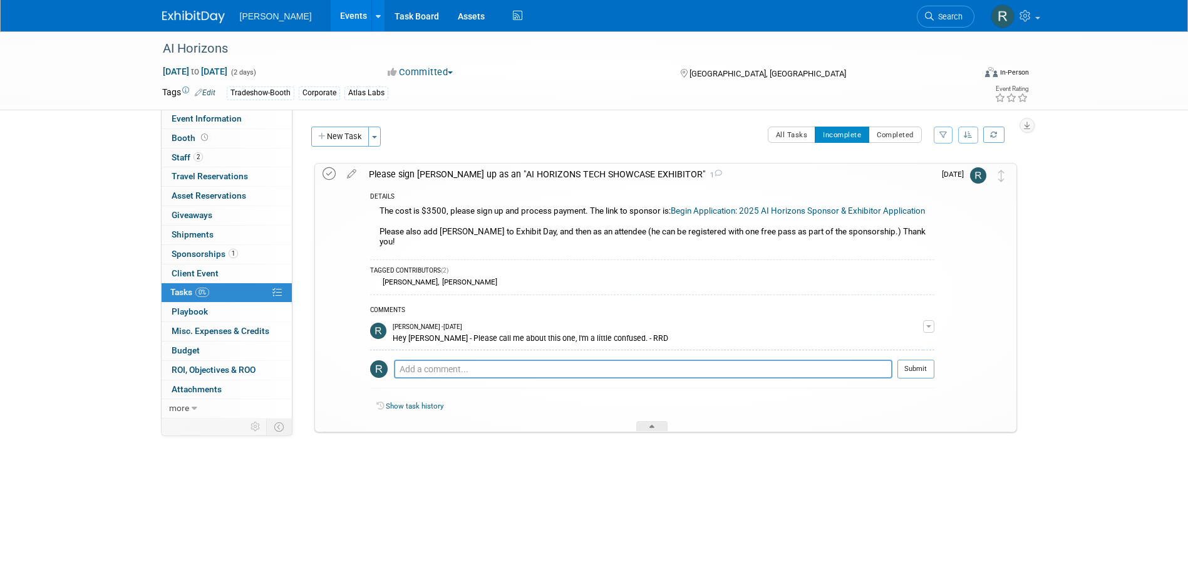
click at [331, 174] on icon at bounding box center [328, 173] width 13 height 13
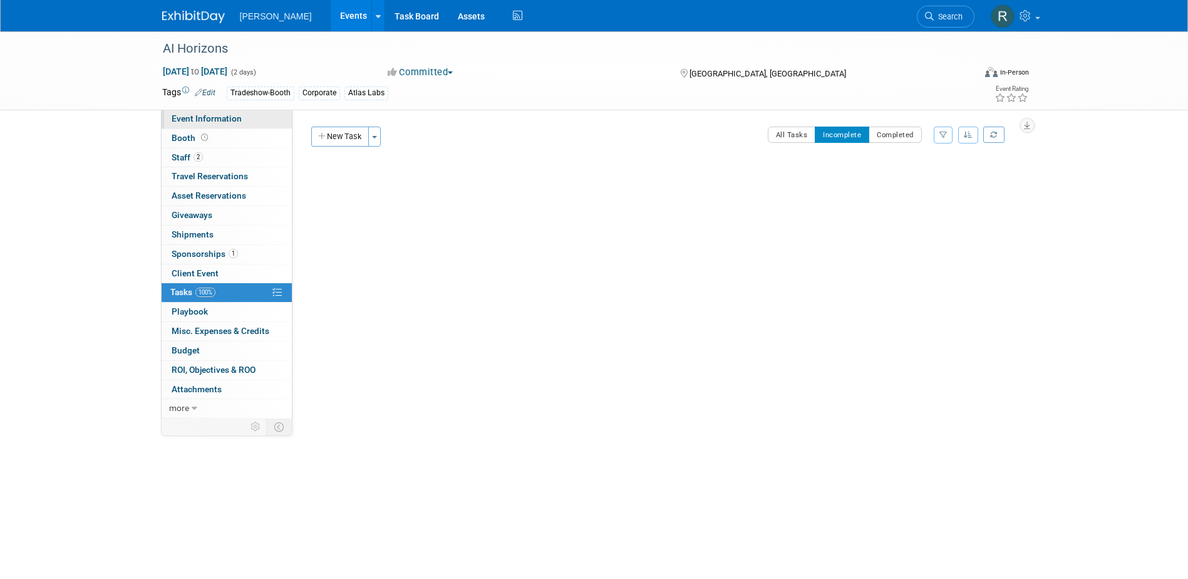
click at [202, 117] on span "Event Information" at bounding box center [207, 118] width 70 height 10
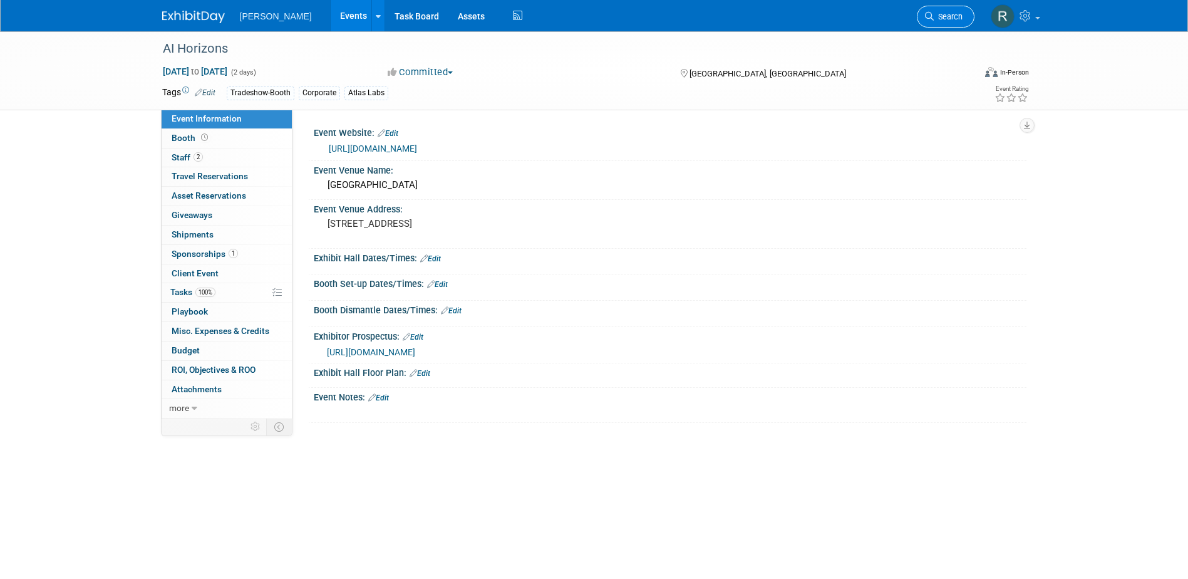
click at [940, 14] on span "Search" at bounding box center [948, 16] width 29 height 9
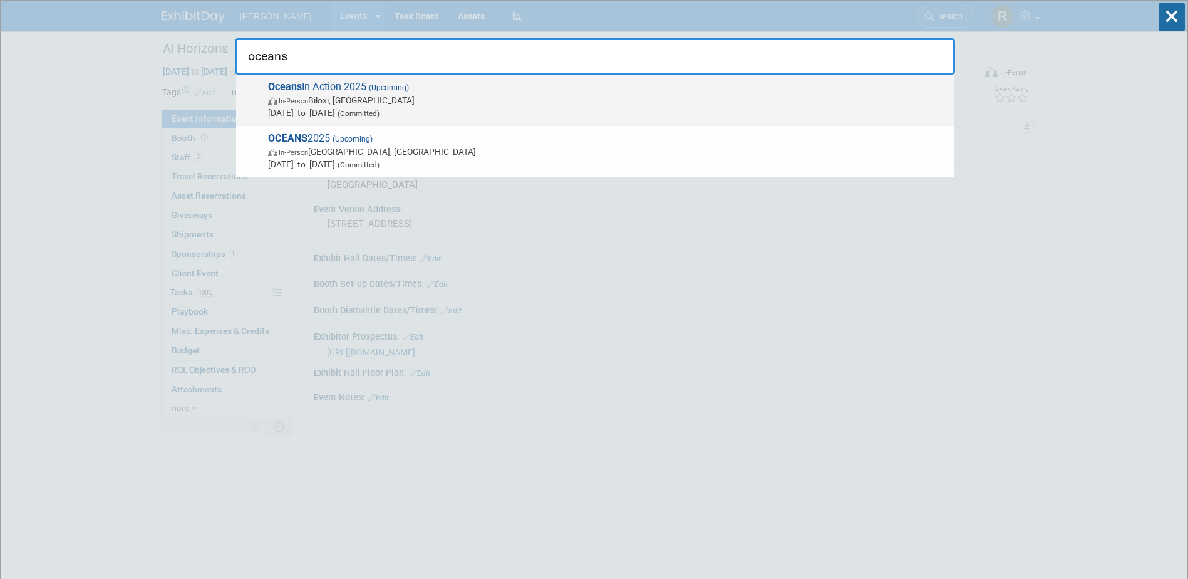
type input "oceans"
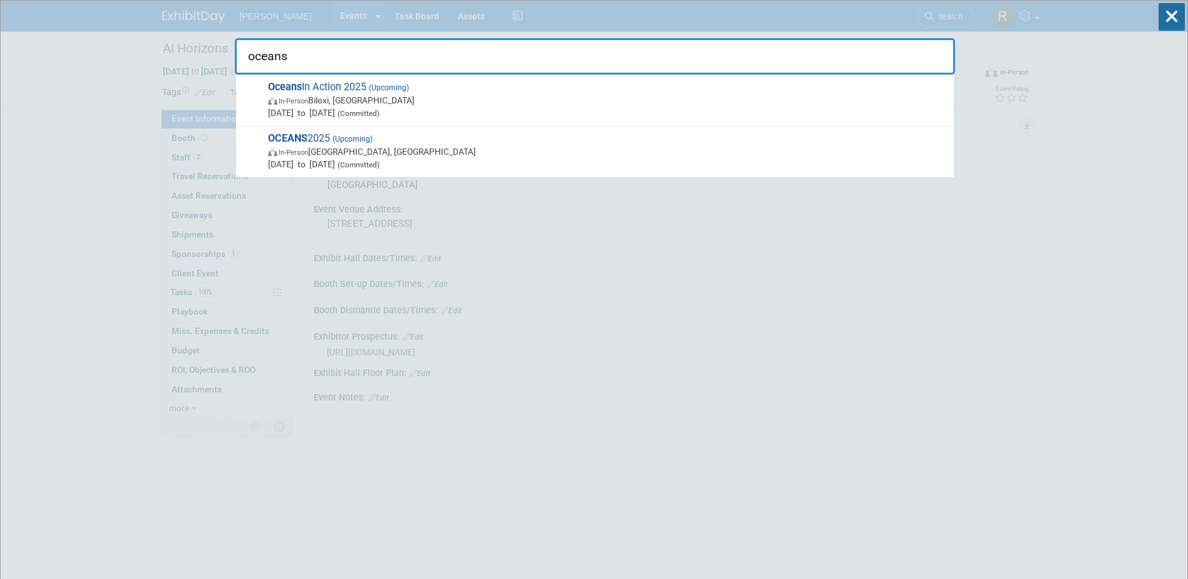
click at [659, 91] on span "Oceans In Action 2025 (Upcoming) In-Person Biloxi, MS Aug 26, 2025 to Aug 28, 2…" at bounding box center [605, 100] width 683 height 38
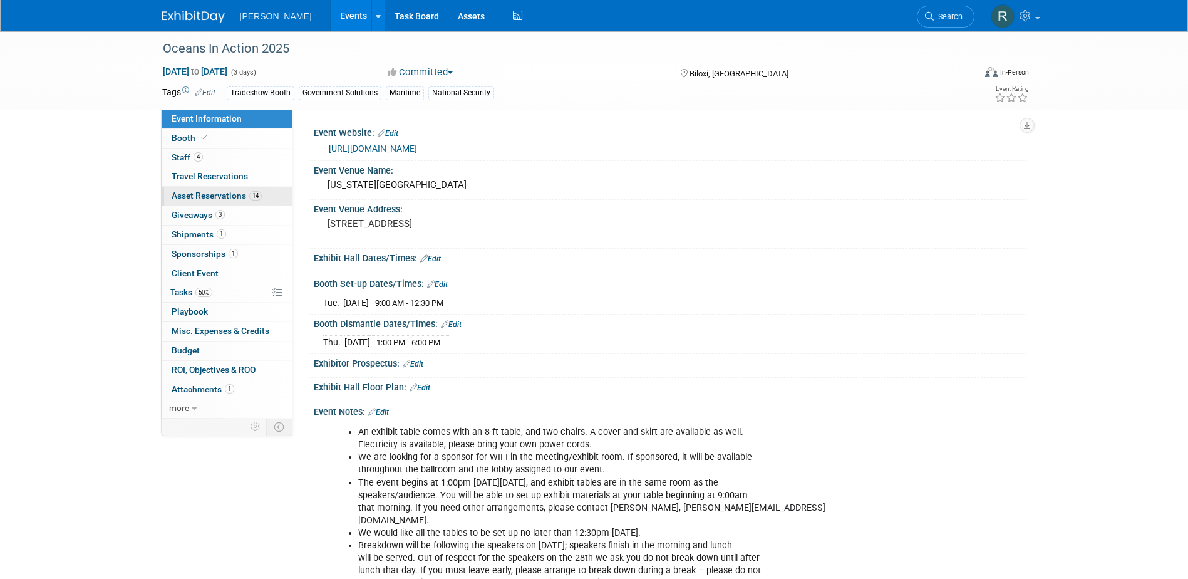
click at [239, 198] on span "Asset Reservations 14" at bounding box center [217, 195] width 90 height 10
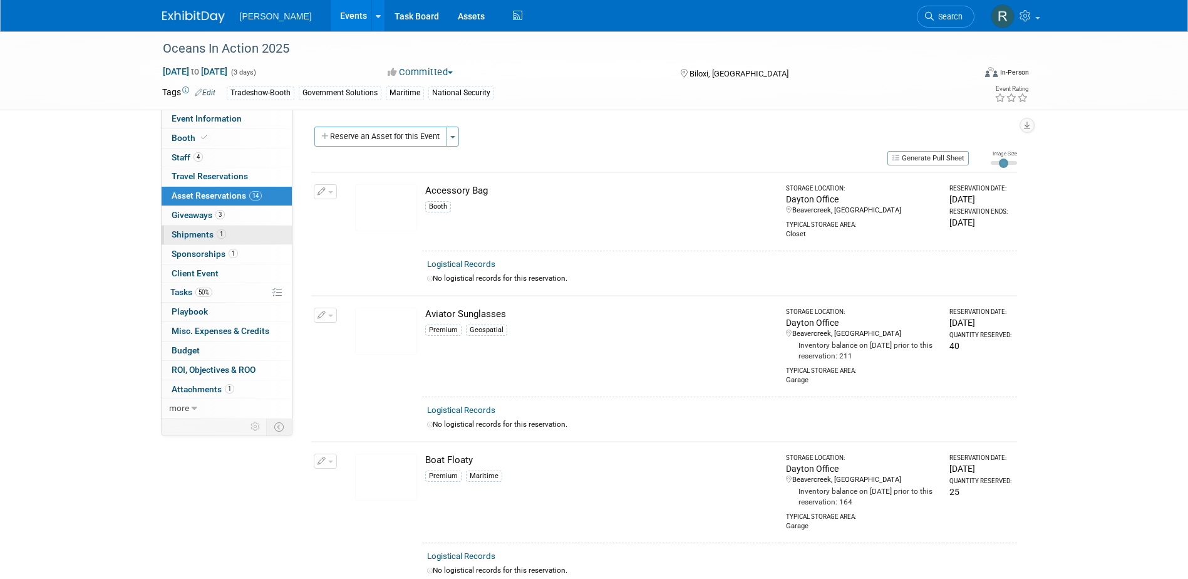
click at [191, 236] on span "Shipments 1" at bounding box center [199, 234] width 54 height 10
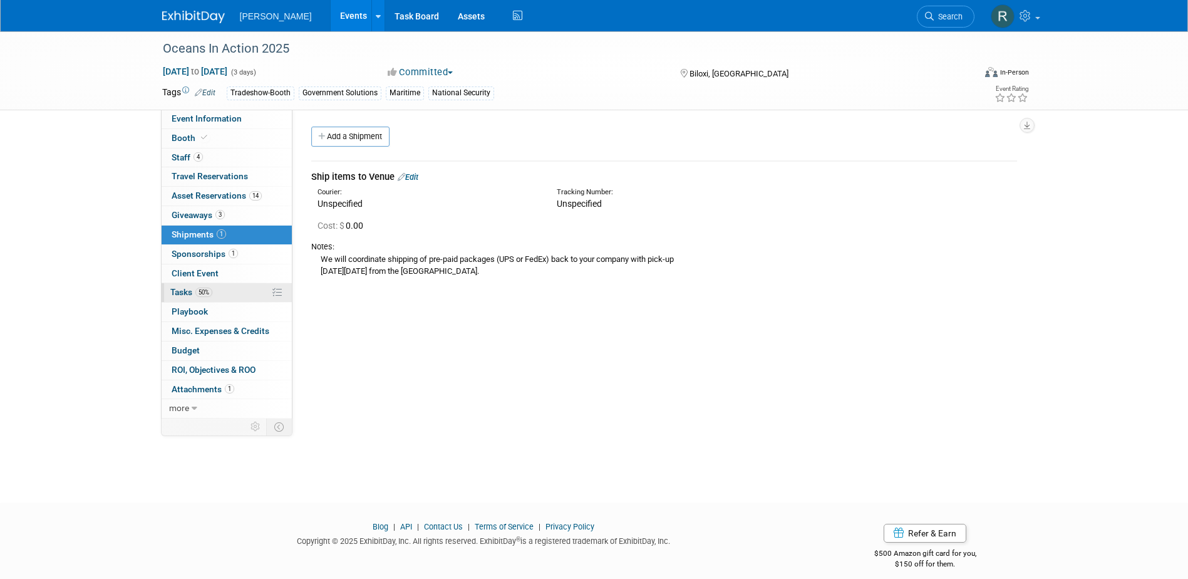
click at [214, 292] on link "50% Tasks 50%" at bounding box center [227, 292] width 130 height 19
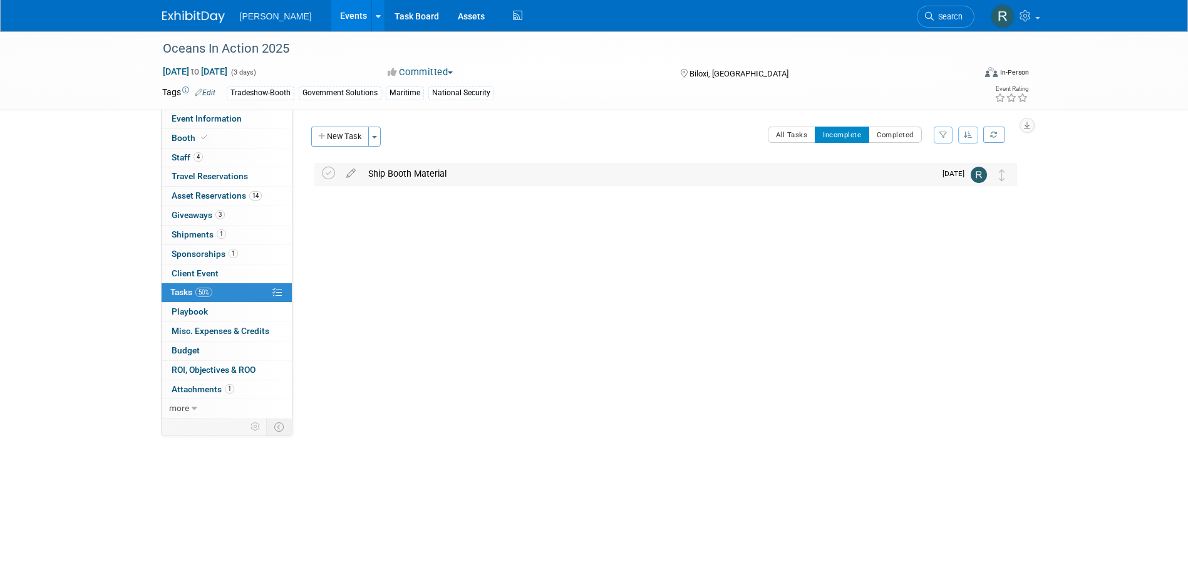
click at [412, 171] on div "Ship Booth Material" at bounding box center [648, 173] width 573 height 21
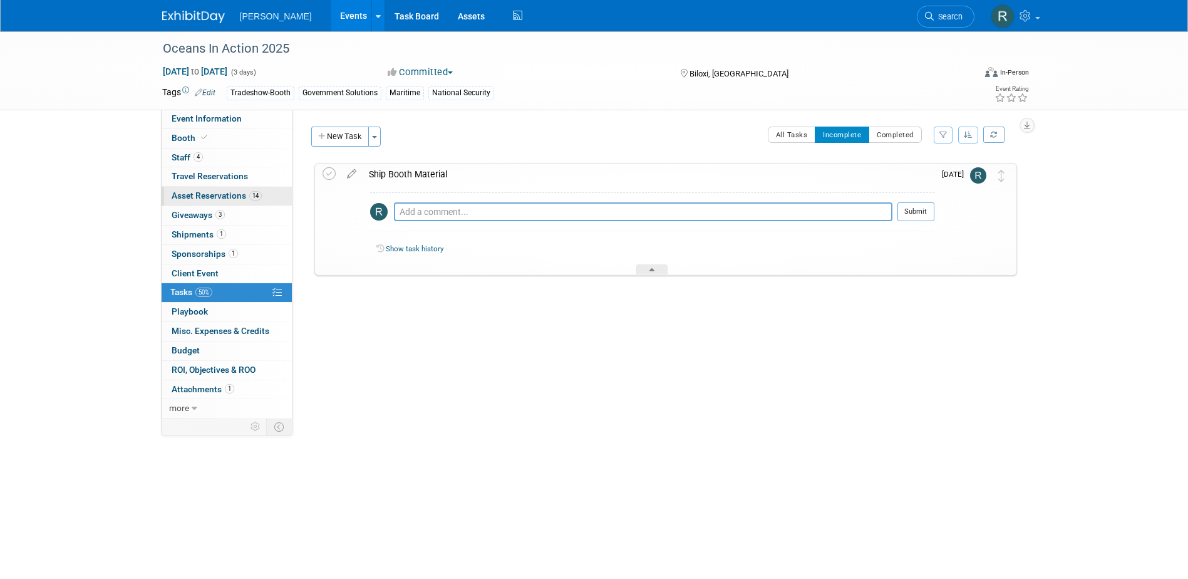
click at [207, 197] on span "Asset Reservations 14" at bounding box center [217, 195] width 90 height 10
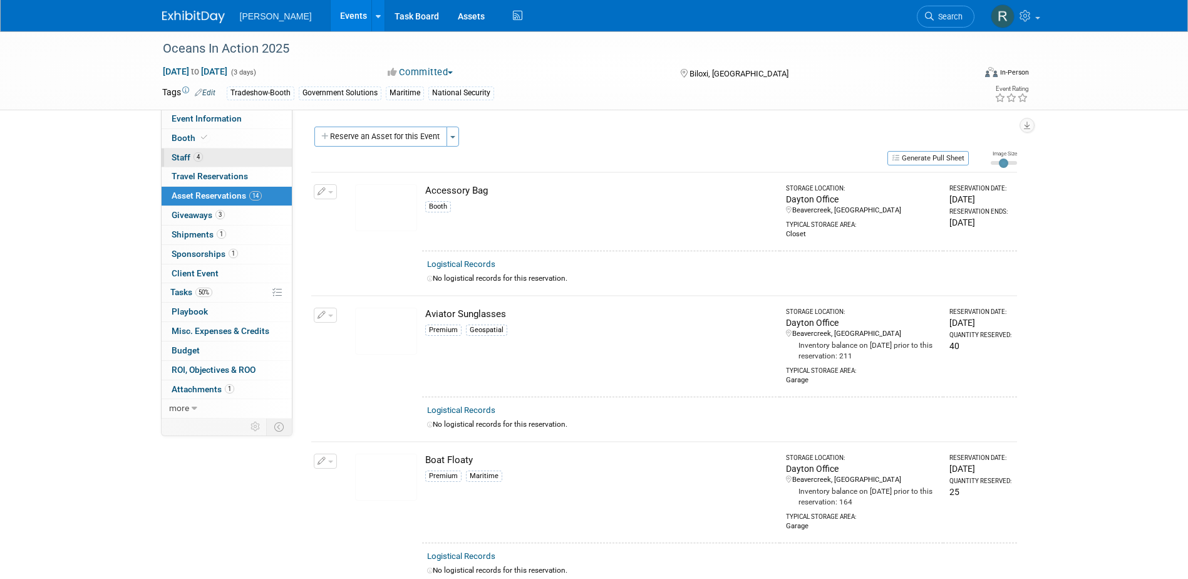
drag, startPoint x: 220, startPoint y: 153, endPoint x: 229, endPoint y: 157, distance: 9.8
click at [220, 153] on link "4 Staff 4" at bounding box center [227, 157] width 130 height 19
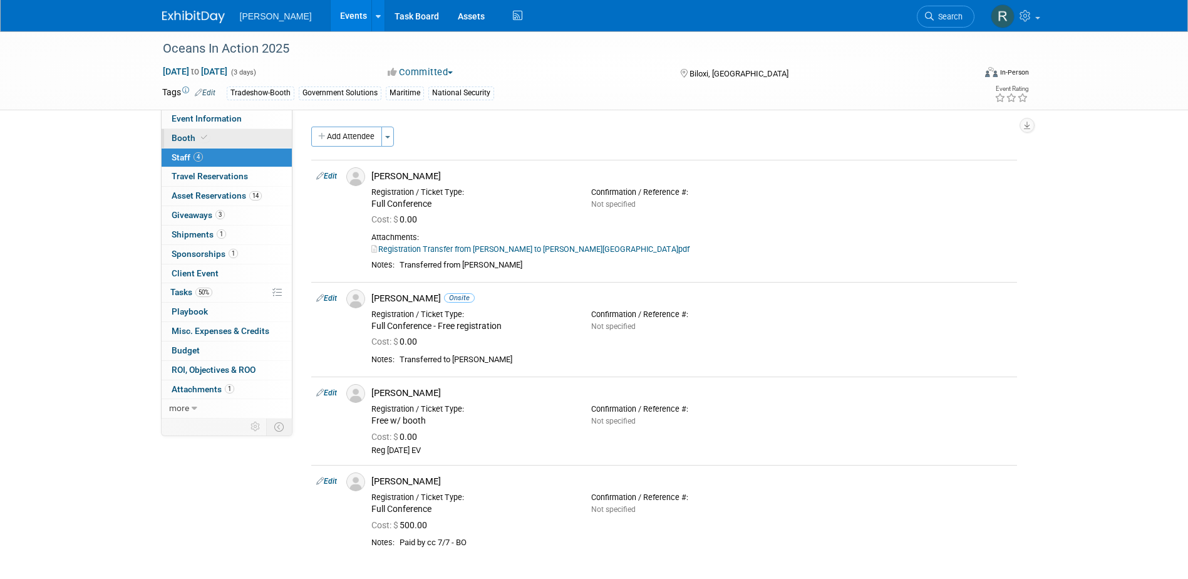
click at [217, 142] on link "Booth" at bounding box center [227, 138] width 130 height 19
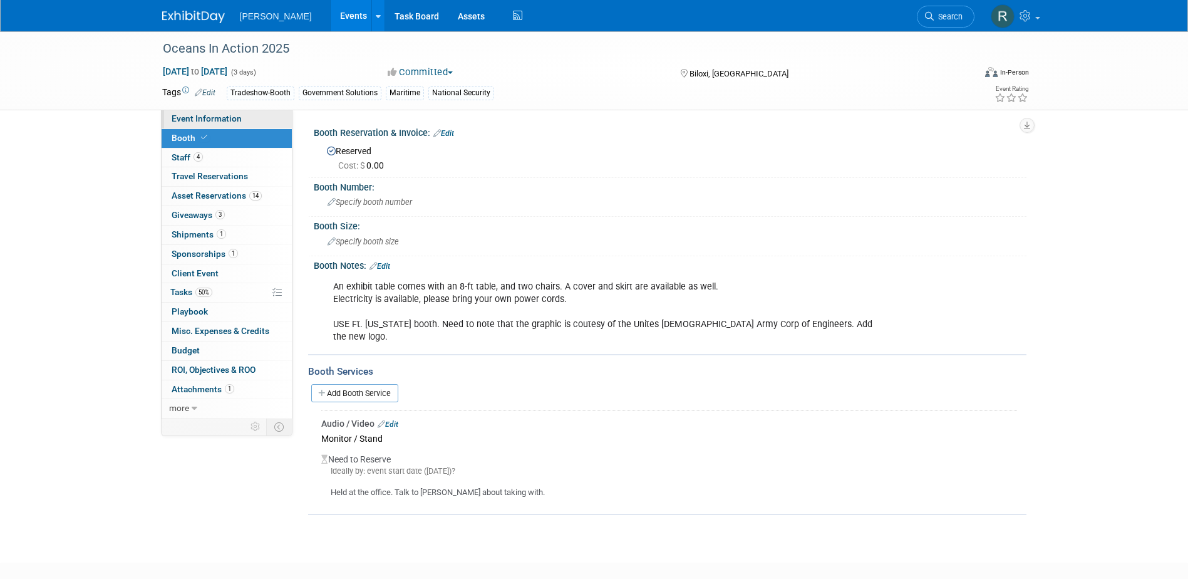
click at [217, 116] on span "Event Information" at bounding box center [207, 118] width 70 height 10
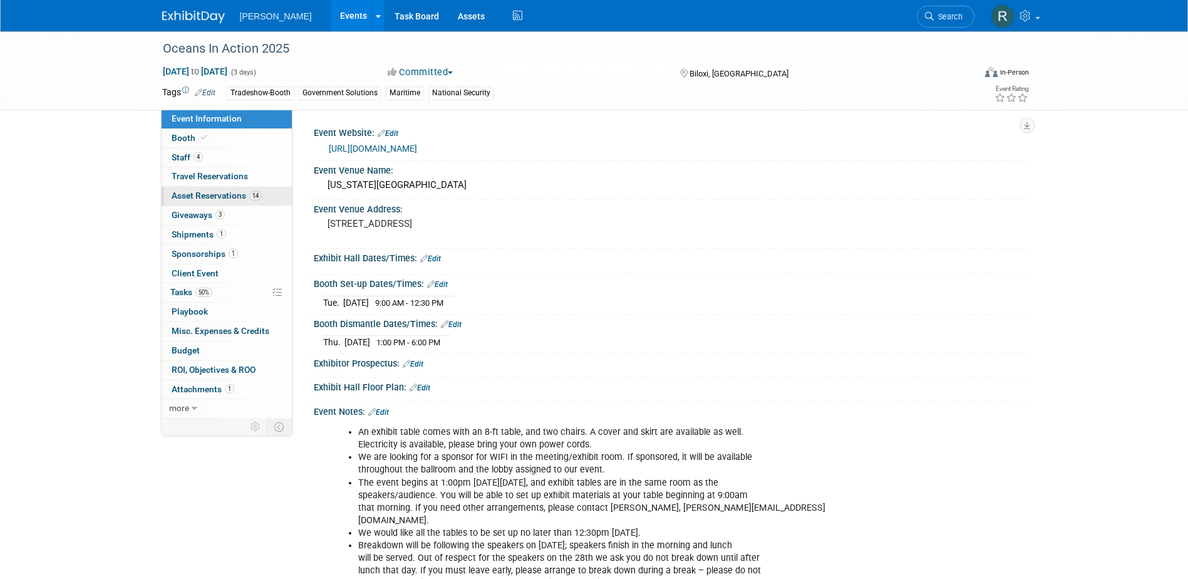
click at [207, 198] on span "Asset Reservations 14" at bounding box center [217, 195] width 90 height 10
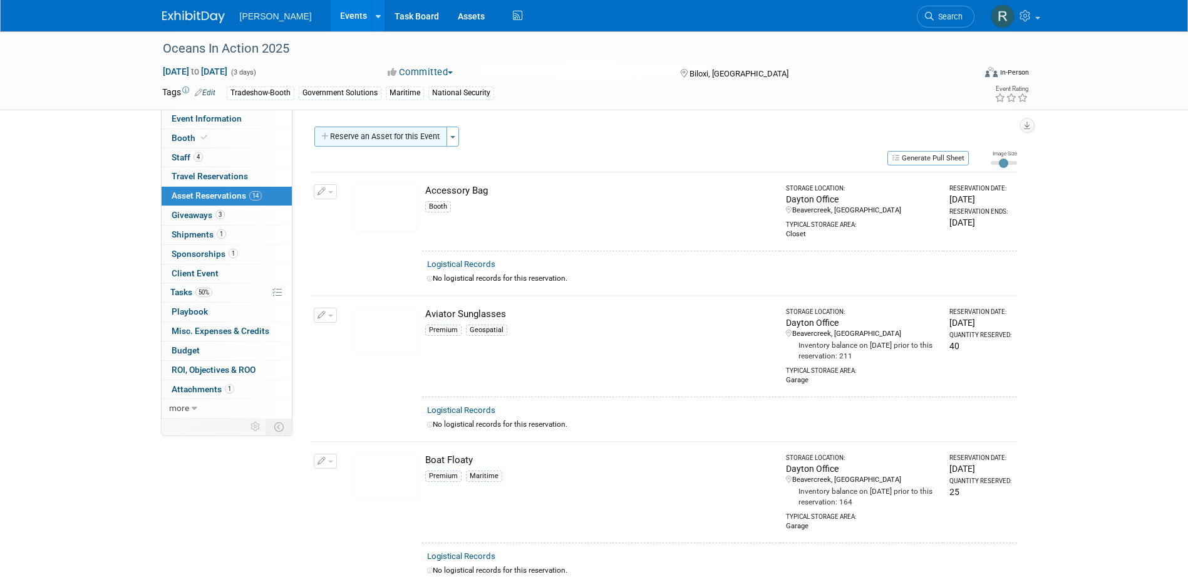
click at [426, 135] on button "Reserve an Asset for this Event" at bounding box center [380, 136] width 133 height 20
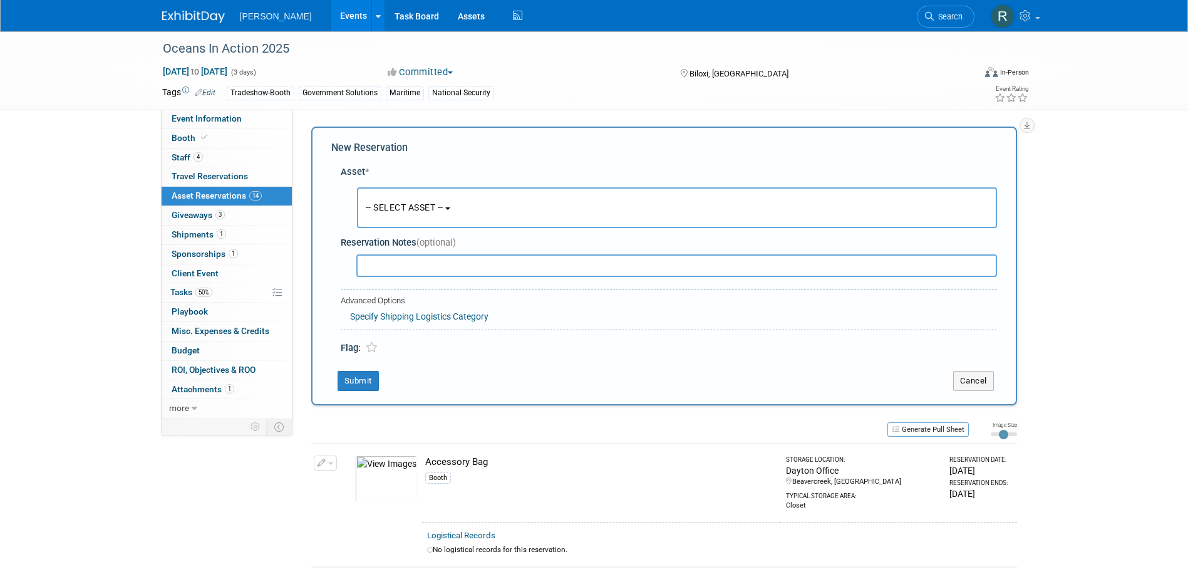
scroll to position [12, 0]
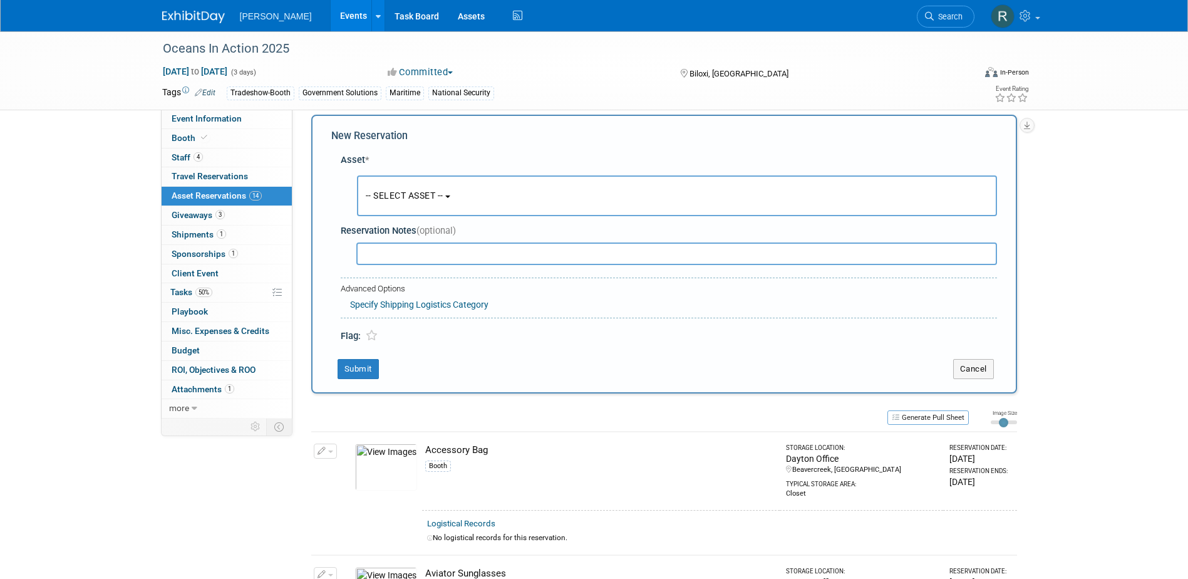
click at [411, 198] on span "-- SELECT ASSET --" at bounding box center [405, 195] width 78 height 10
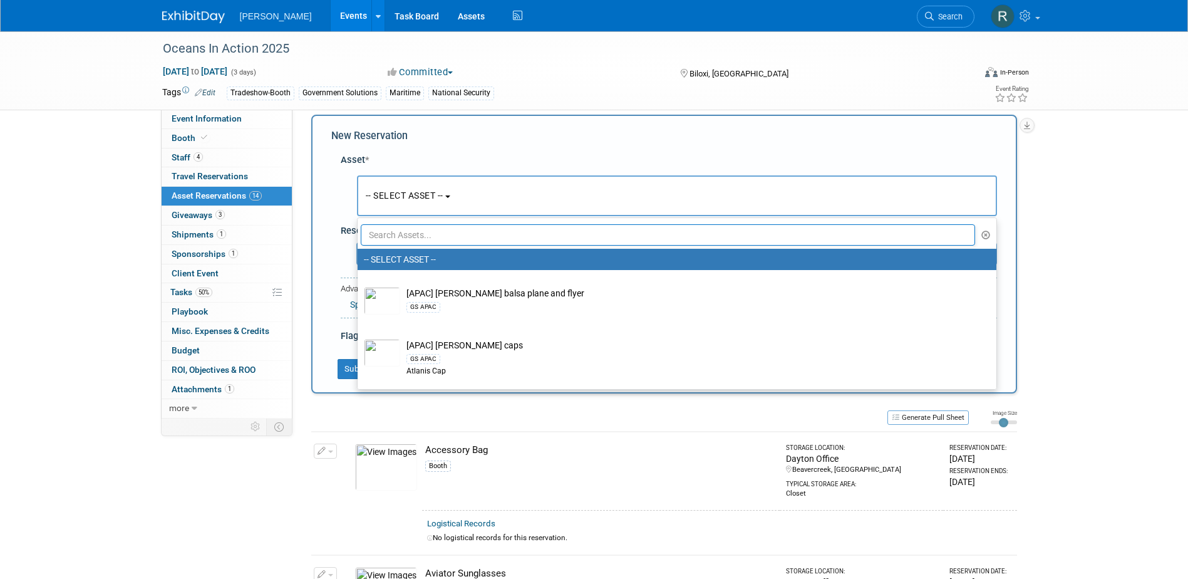
click at [413, 233] on input "text" at bounding box center [668, 234] width 615 height 21
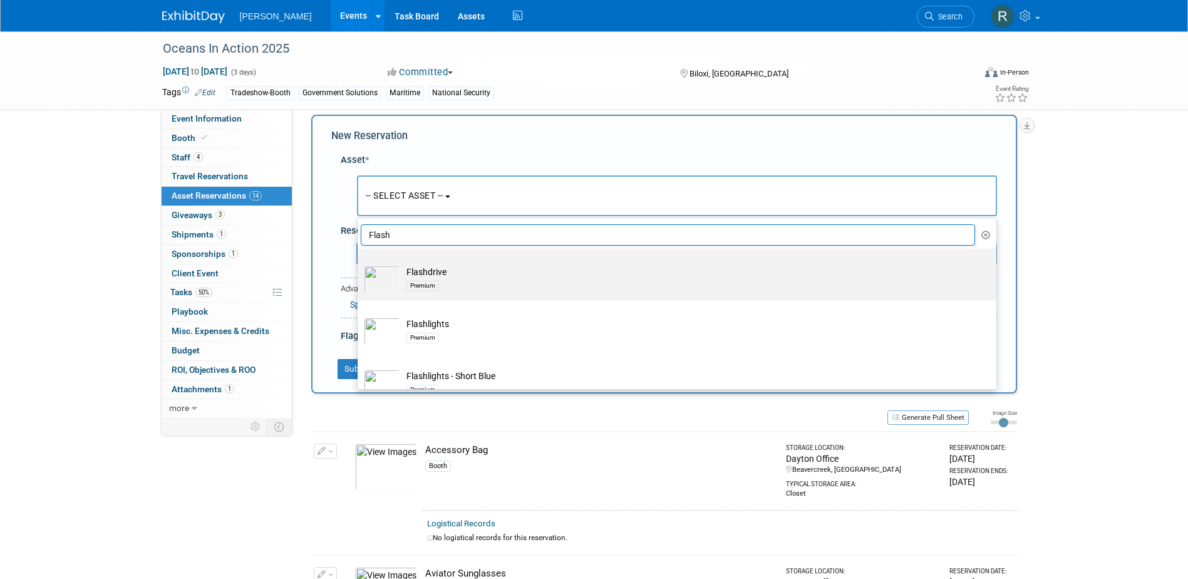
type input "Flash"
click at [420, 274] on td "Flashdrive Premium" at bounding box center [685, 279] width 571 height 28
click at [359, 264] on input "Flashdrive Premium" at bounding box center [355, 259] width 8 height 8
select select "10728272"
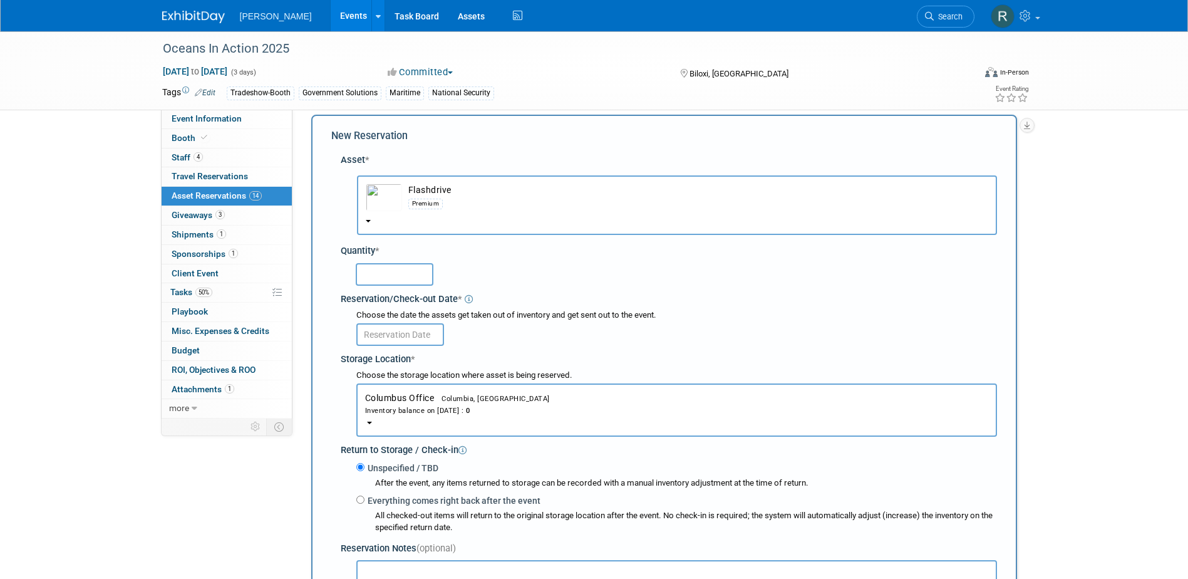
click at [416, 275] on input "text" at bounding box center [395, 274] width 78 height 23
type input "1"
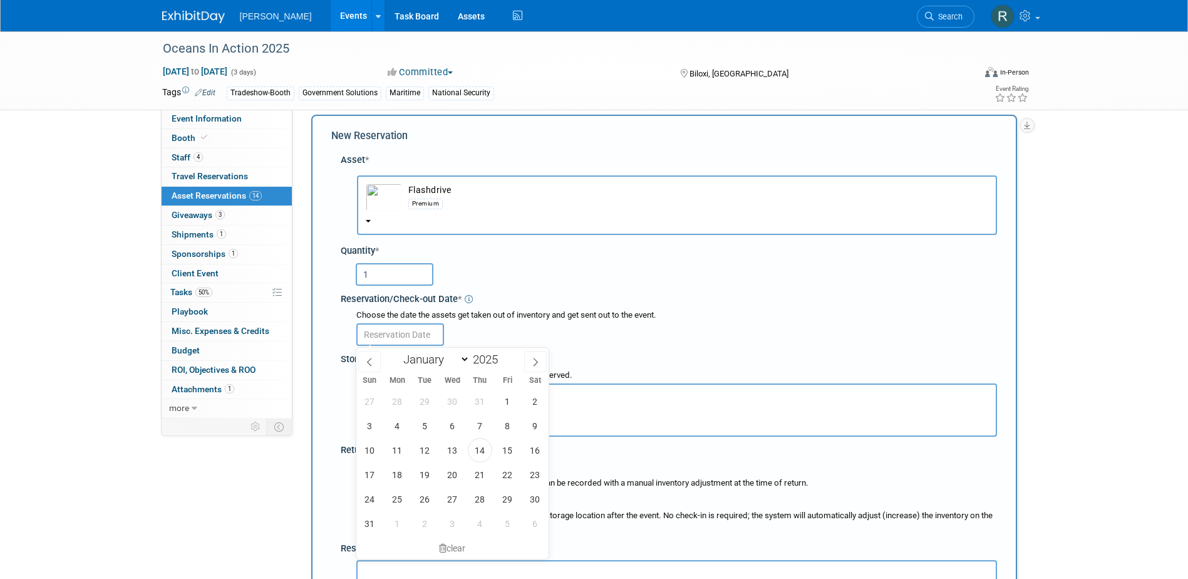
click at [420, 335] on input "text" at bounding box center [400, 334] width 88 height 23
click at [399, 474] on span "18" at bounding box center [397, 474] width 24 height 24
type input "Aug 18, 2025"
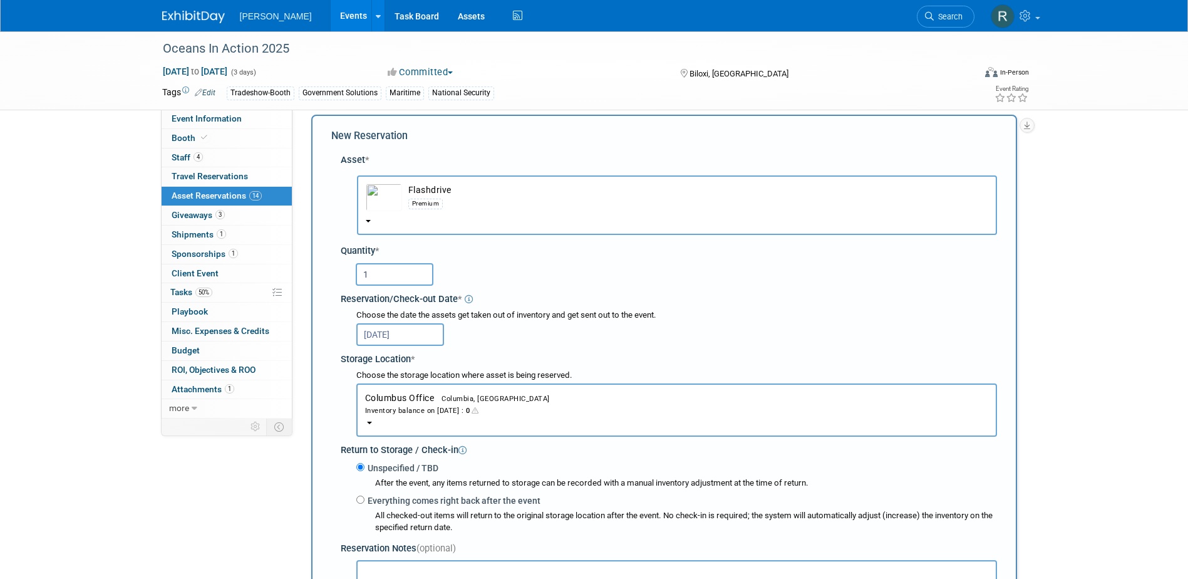
click at [420, 407] on div "Inventory balance on Aug 18, 2025 : 0" at bounding box center [676, 410] width 623 height 12
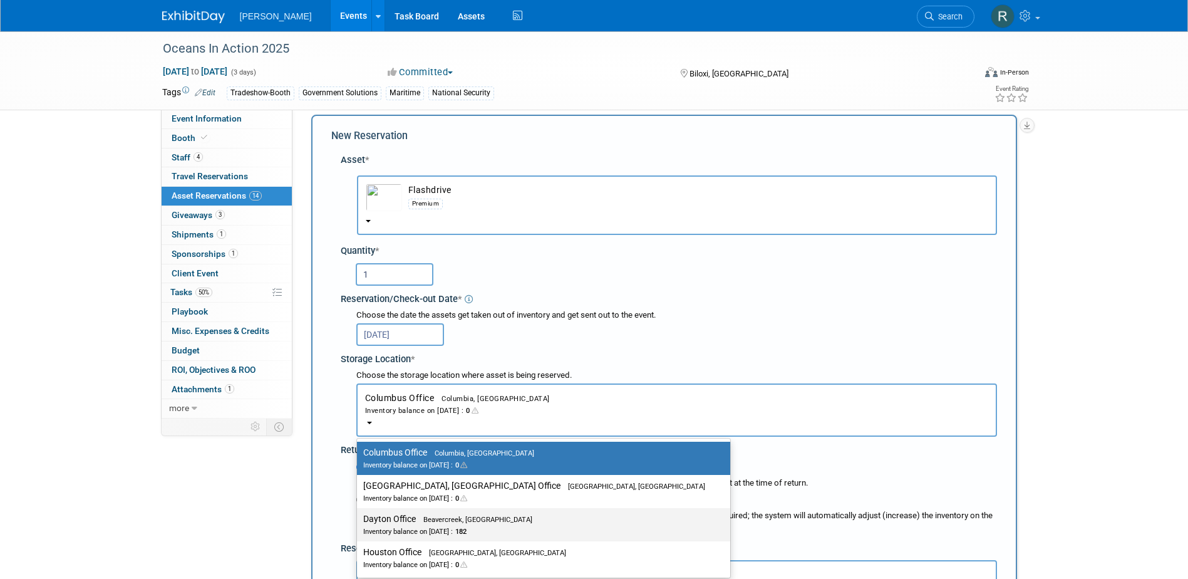
click at [413, 525] on div "Inventory balance on Aug 18, 2025 : 182" at bounding box center [534, 531] width 342 height 12
click at [359, 523] on input "Dayton Office Beavercreek, OH Inventory balance on Aug 18, 2025 : 182" at bounding box center [355, 519] width 8 height 8
select select "11223930"
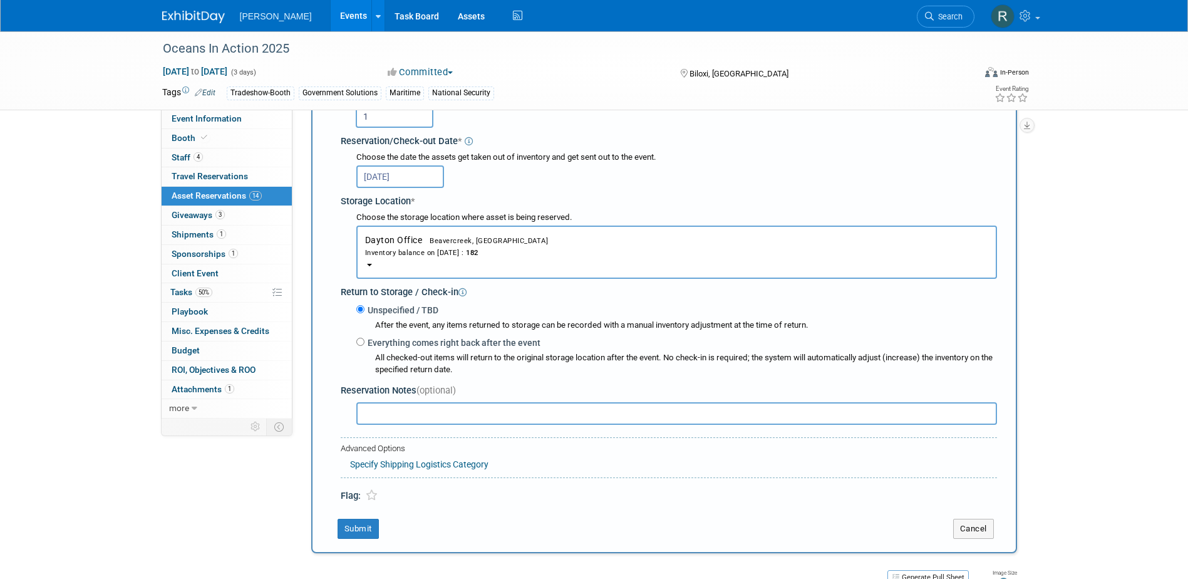
scroll to position [200, 0]
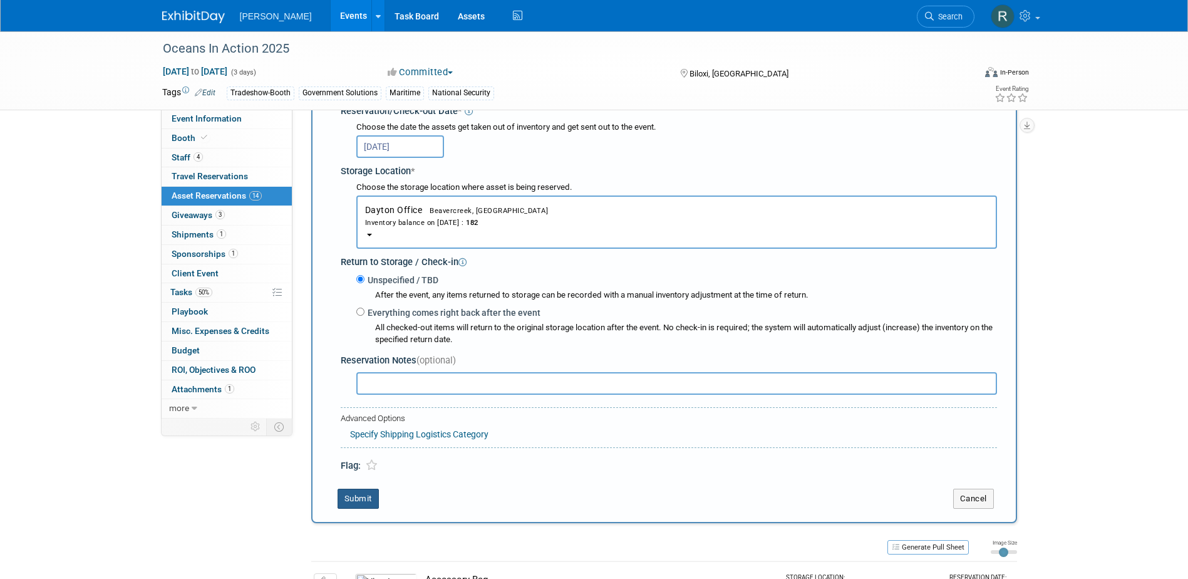
click at [364, 501] on button "Submit" at bounding box center [357, 498] width 41 height 20
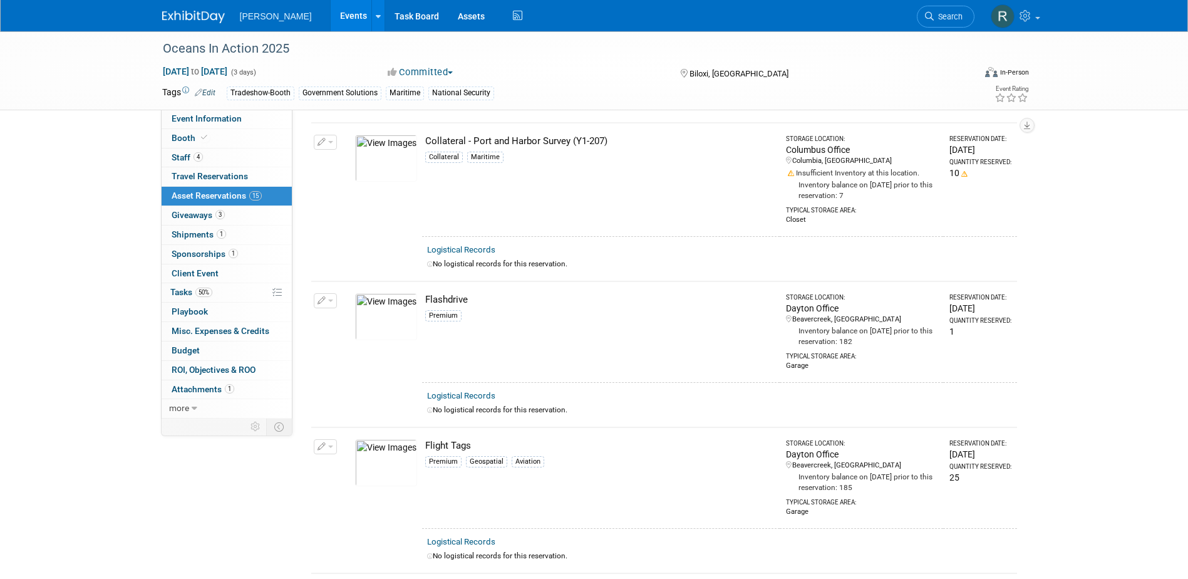
scroll to position [812, 0]
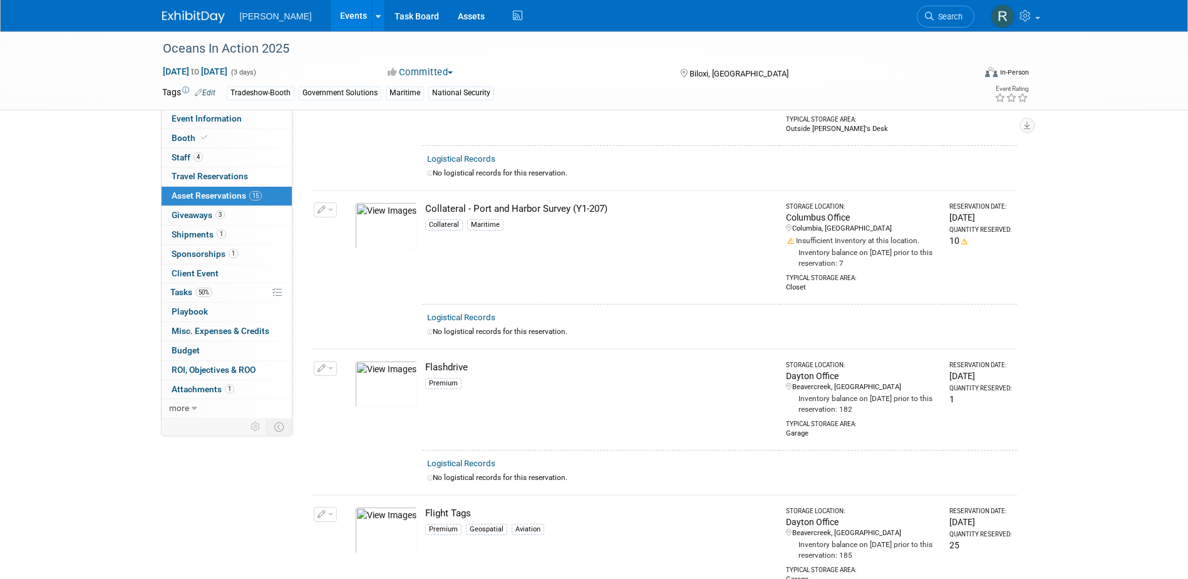
click at [332, 208] on span "button" at bounding box center [330, 209] width 5 height 3
click at [347, 228] on button "Change Reservation" at bounding box center [374, 230] width 106 height 17
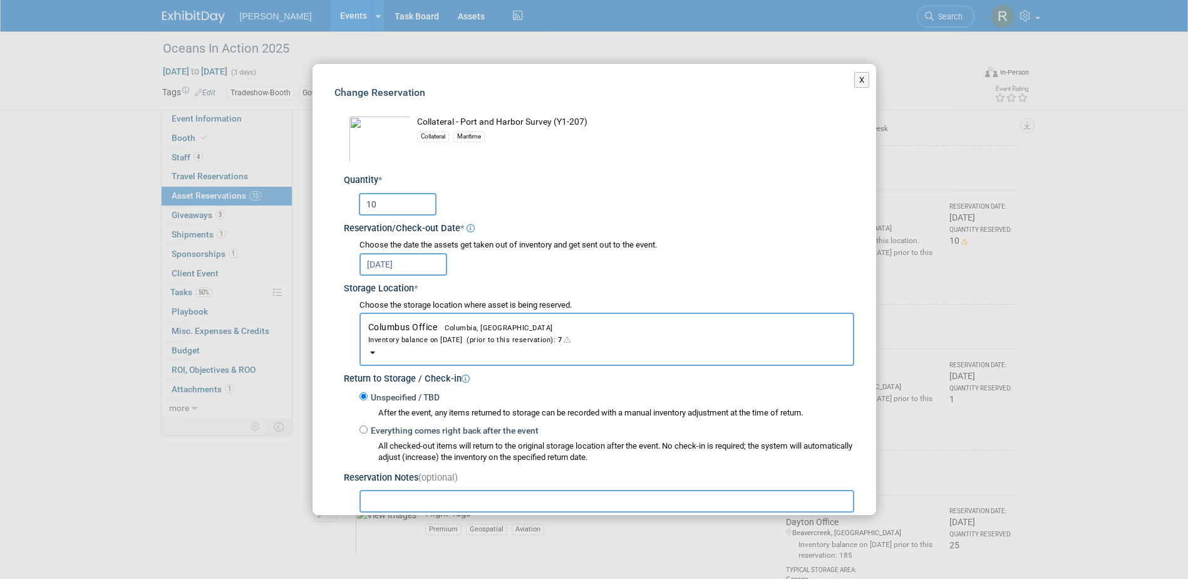
click at [395, 210] on input "10" at bounding box center [398, 204] width 78 height 23
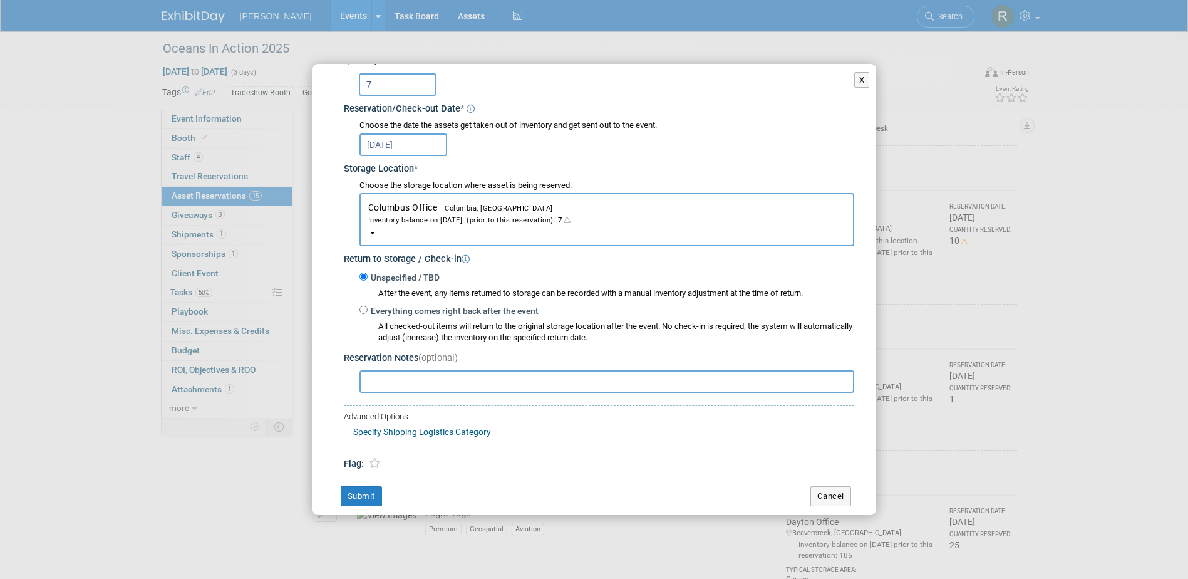
scroll to position [125, 0]
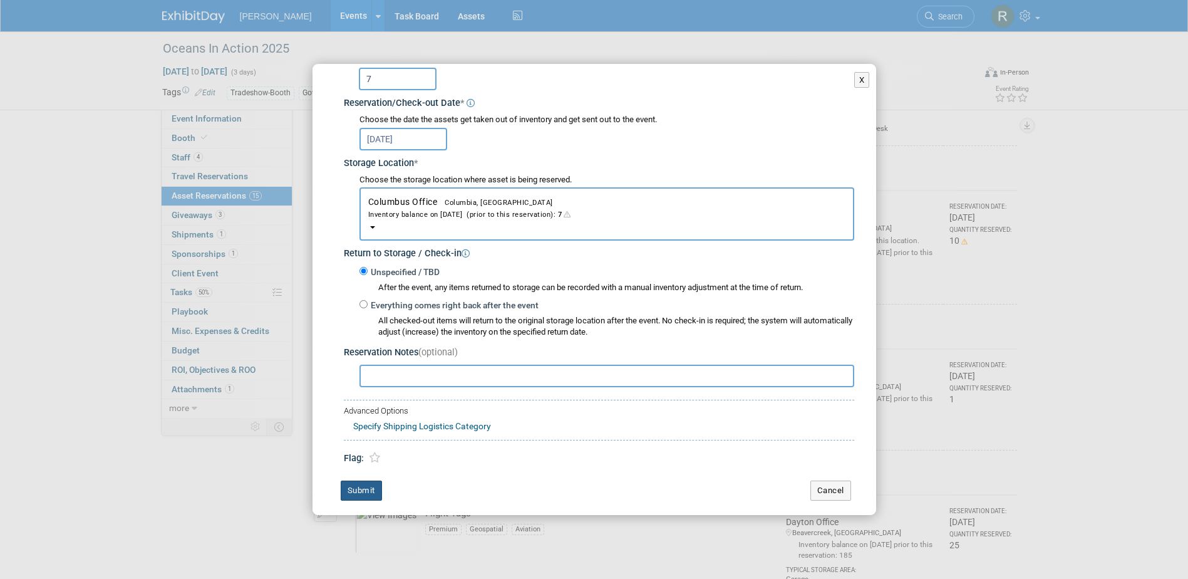
type input "7"
click at [361, 492] on button "Submit" at bounding box center [361, 490] width 41 height 20
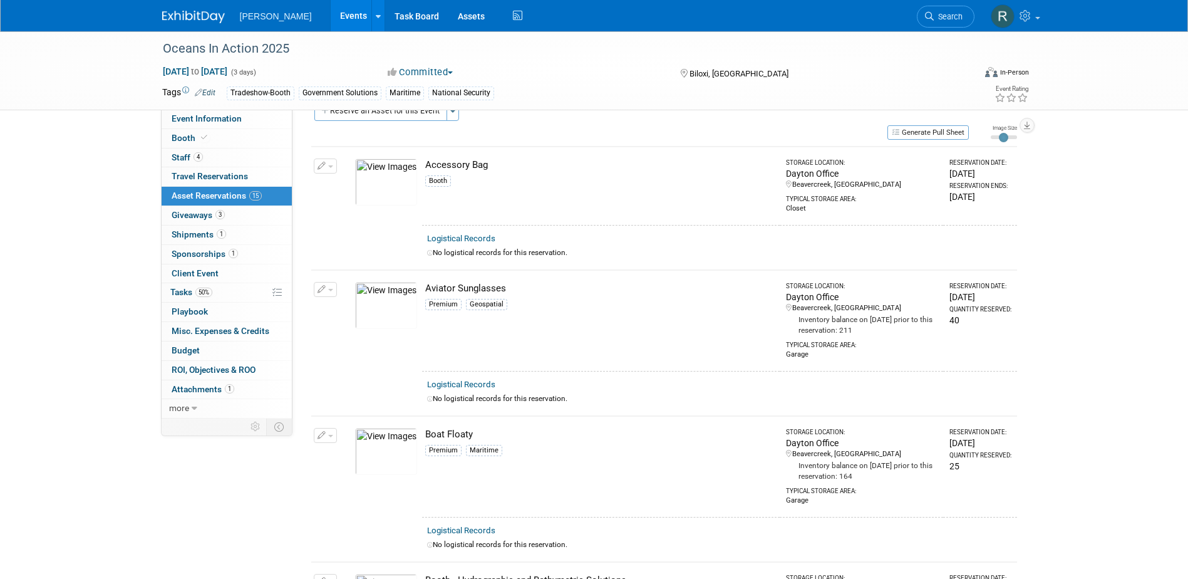
scroll to position [0, 0]
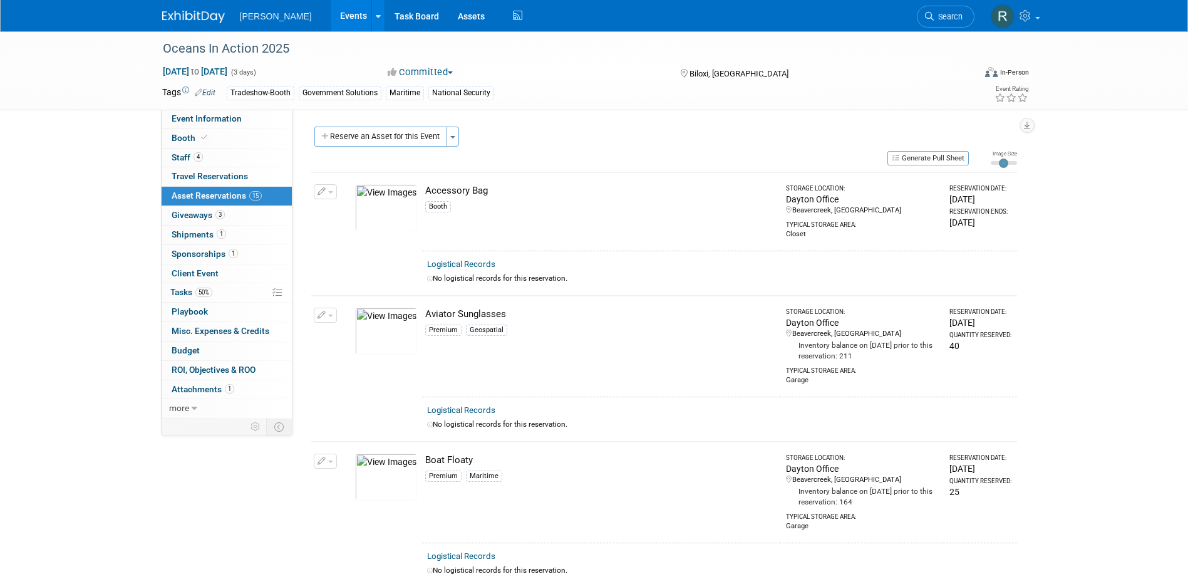
click at [610, 142] on div "Reserve an Asset for this Event Toggle Dropdown New asset reservation Copy asse…" at bounding box center [664, 137] width 706 height 23
click at [263, 156] on link "4 Staff 4" at bounding box center [227, 157] width 130 height 19
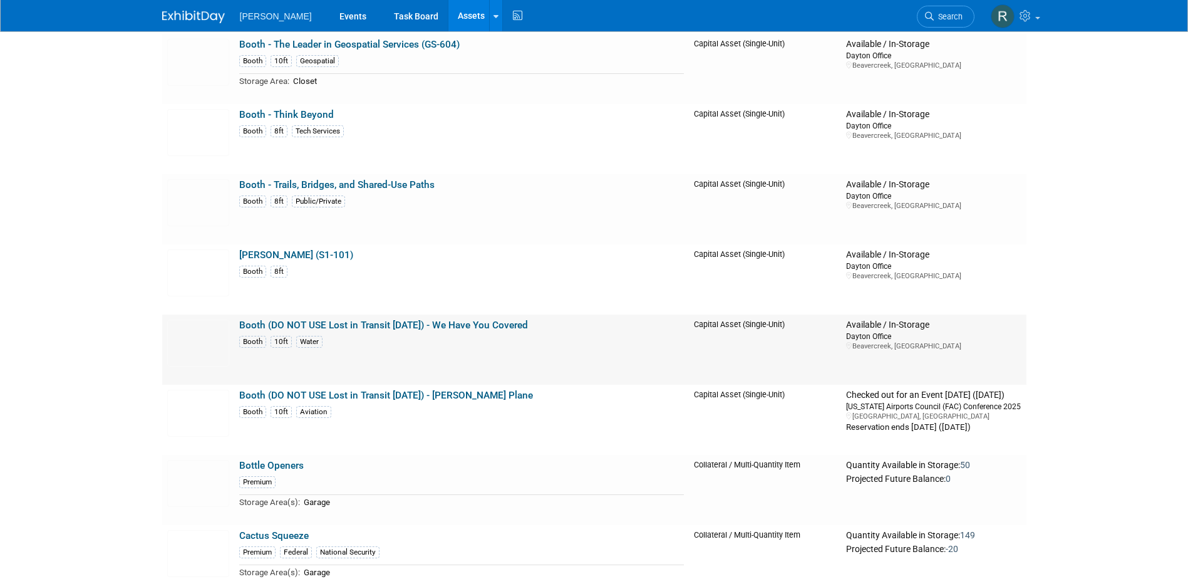
scroll to position [5760, 0]
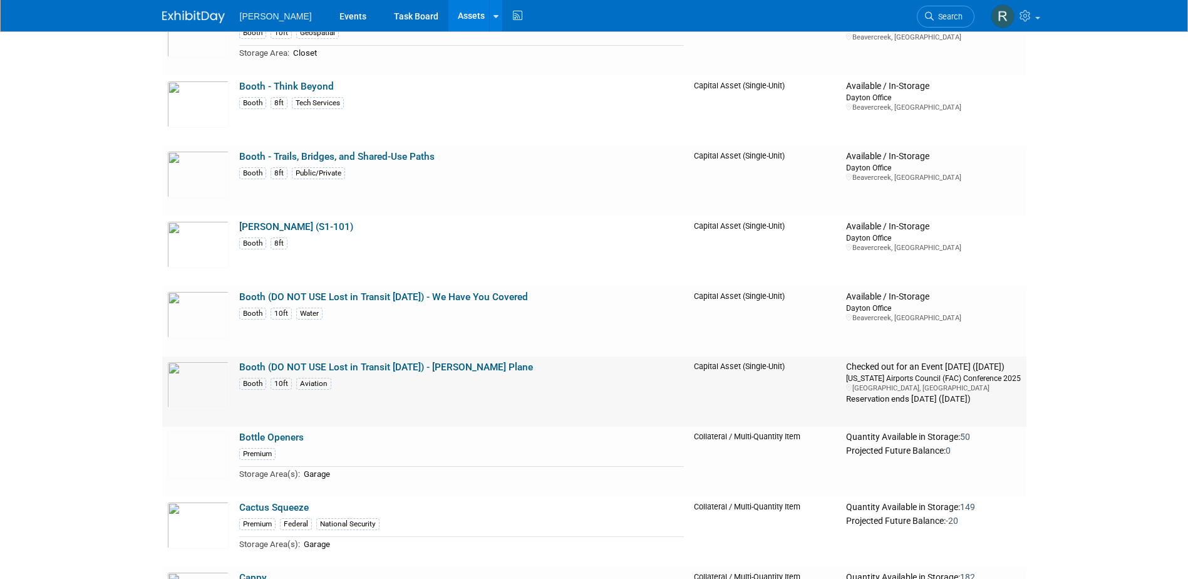
click at [287, 369] on link "Booth (DO NOT USE Lost in Transit [DATE]) - [PERSON_NAME] Plane" at bounding box center [386, 366] width 294 height 11
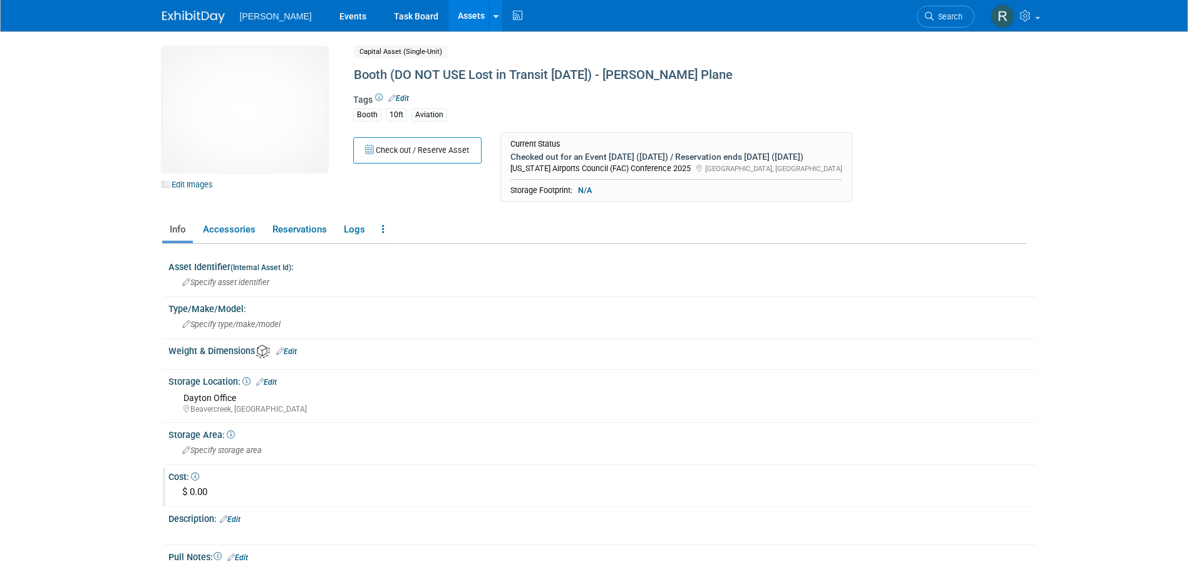
click at [202, 498] on div "$ 0.00" at bounding box center [602, 491] width 848 height 19
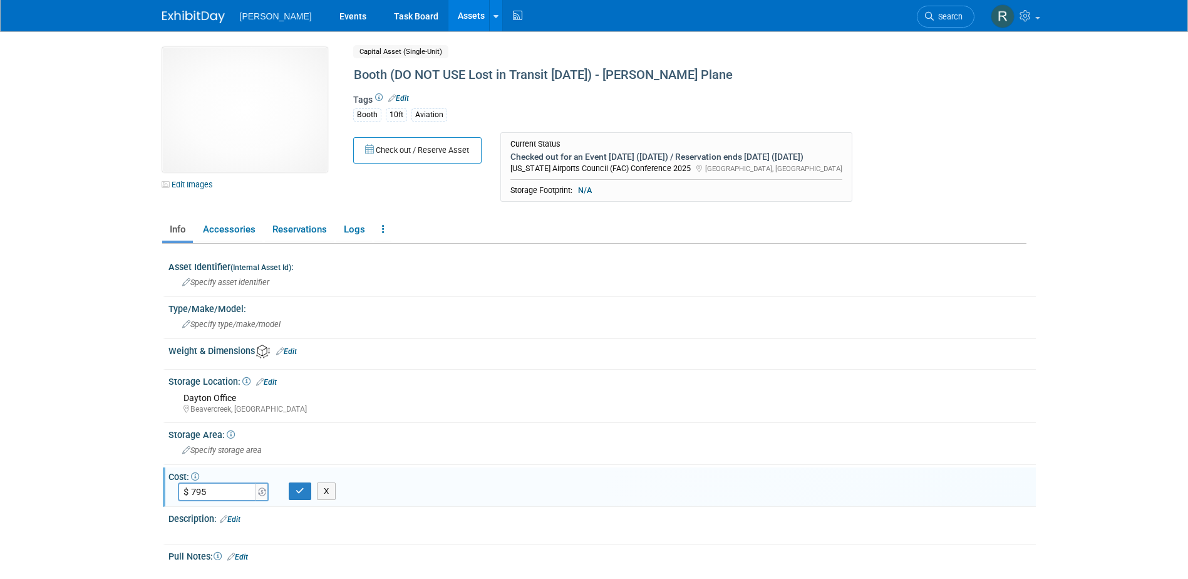
type input "$ 795.00"
click button "button" at bounding box center [300, 491] width 23 height 18
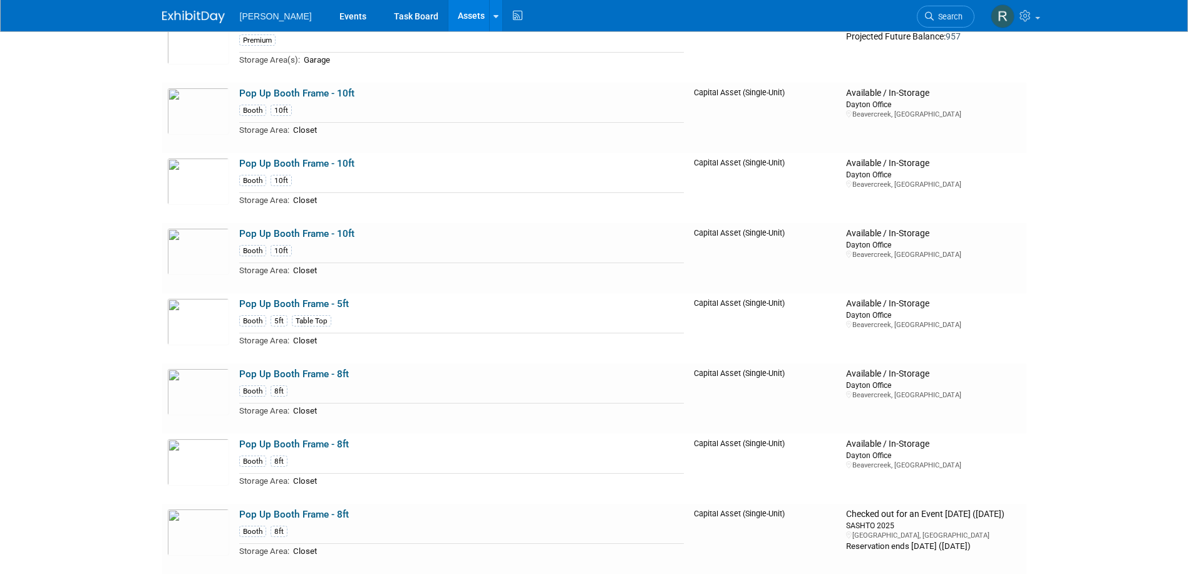
scroll to position [16404, 0]
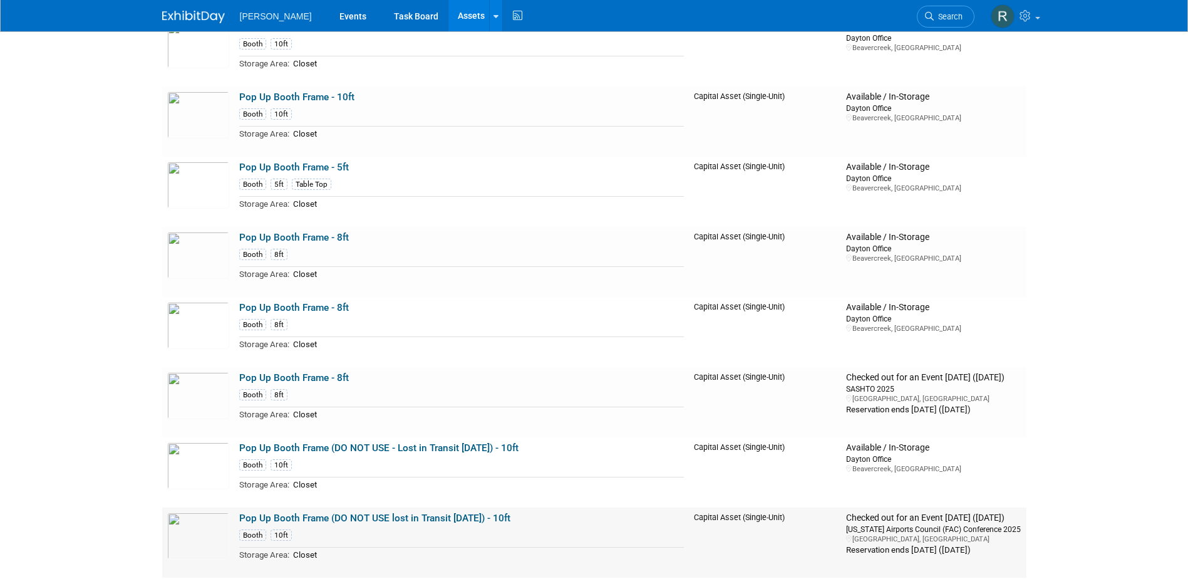
click at [346, 522] on link "Pop Up Booth Frame (DO NOT USE lost in Transit [DATE]) - 10ft" at bounding box center [374, 517] width 271 height 11
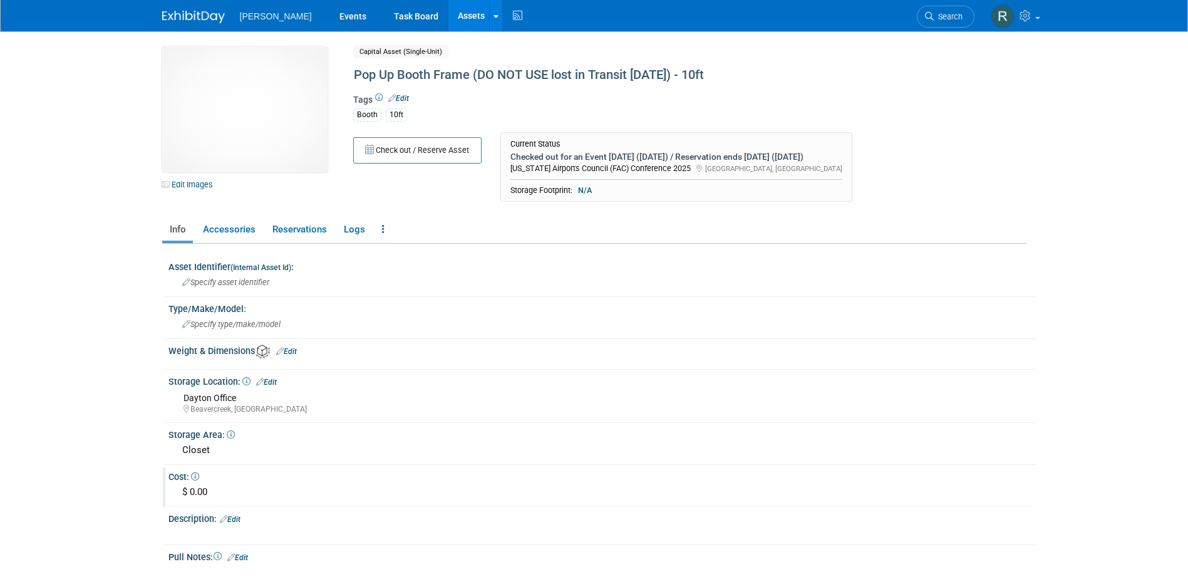
click at [207, 492] on div "$ 0.00" at bounding box center [602, 491] width 848 height 19
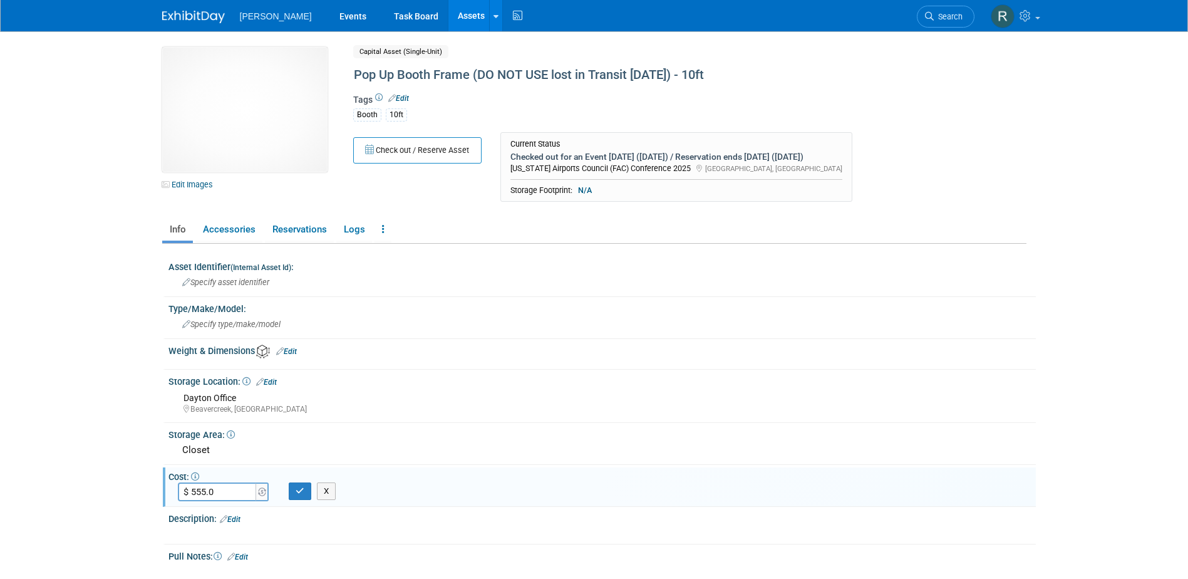
type input "$ 555.00"
click at [294, 492] on button "button" at bounding box center [300, 491] width 23 height 18
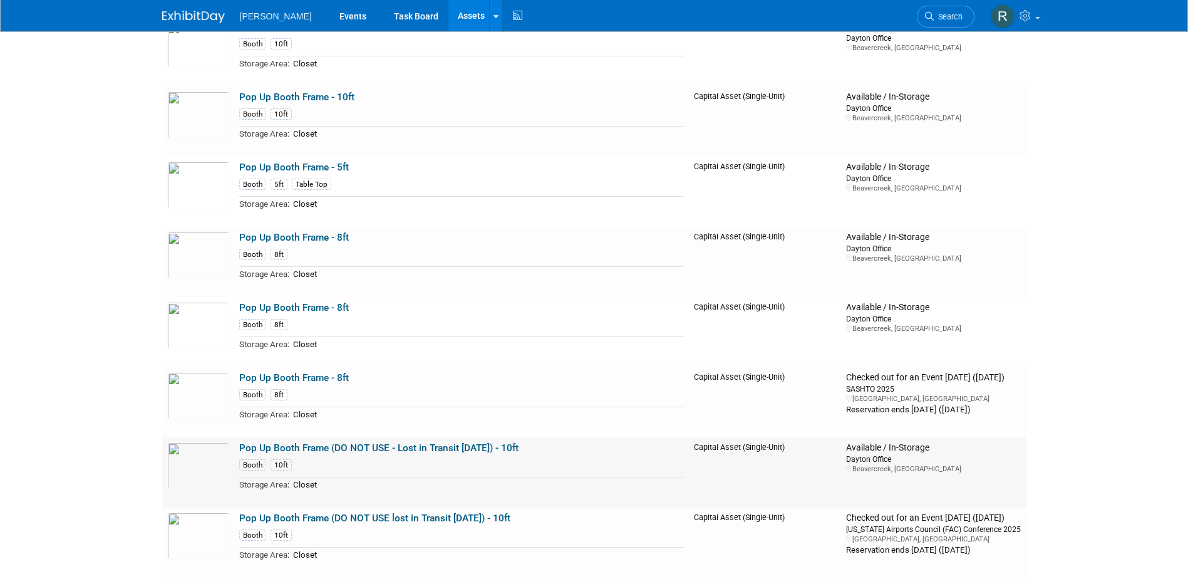
click at [272, 453] on link "Pop Up Booth Frame (DO NOT USE - Lost in Transit [DATE]) - 10ft" at bounding box center [378, 447] width 279 height 11
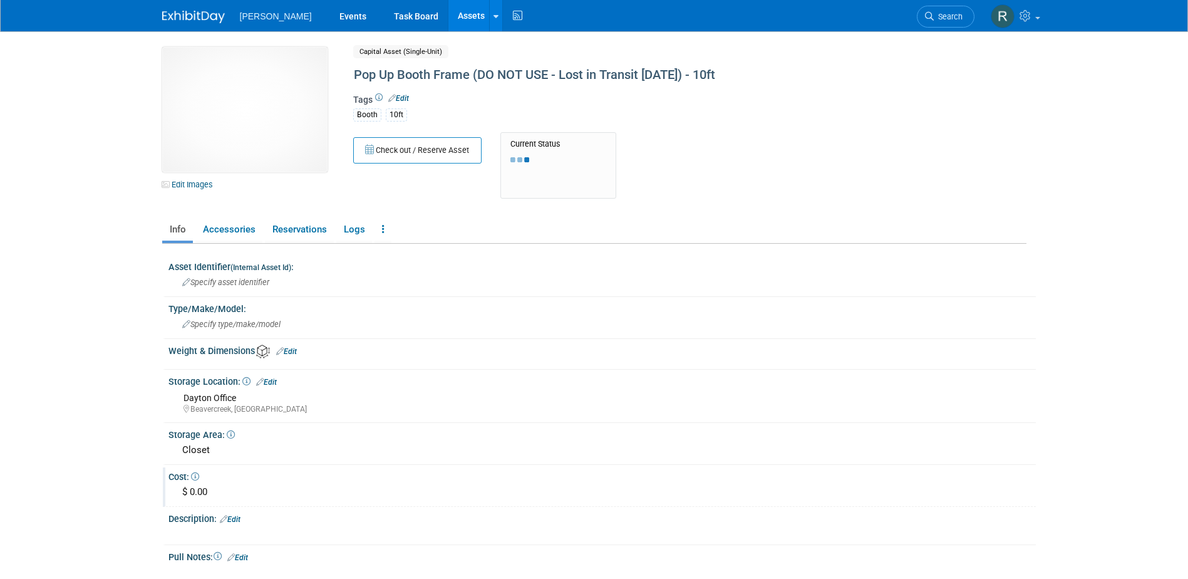
click at [205, 503] on div "Cost: $ 0.00" at bounding box center [599, 486] width 873 height 39
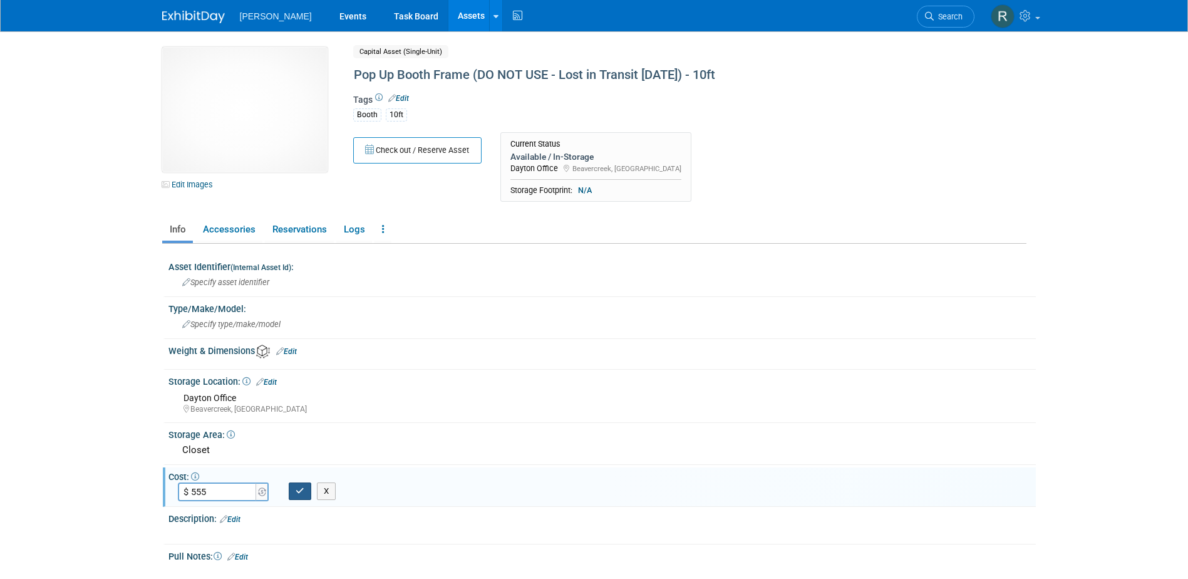
type input "$ 555.00"
click at [299, 490] on icon "button" at bounding box center [300, 490] width 9 height 8
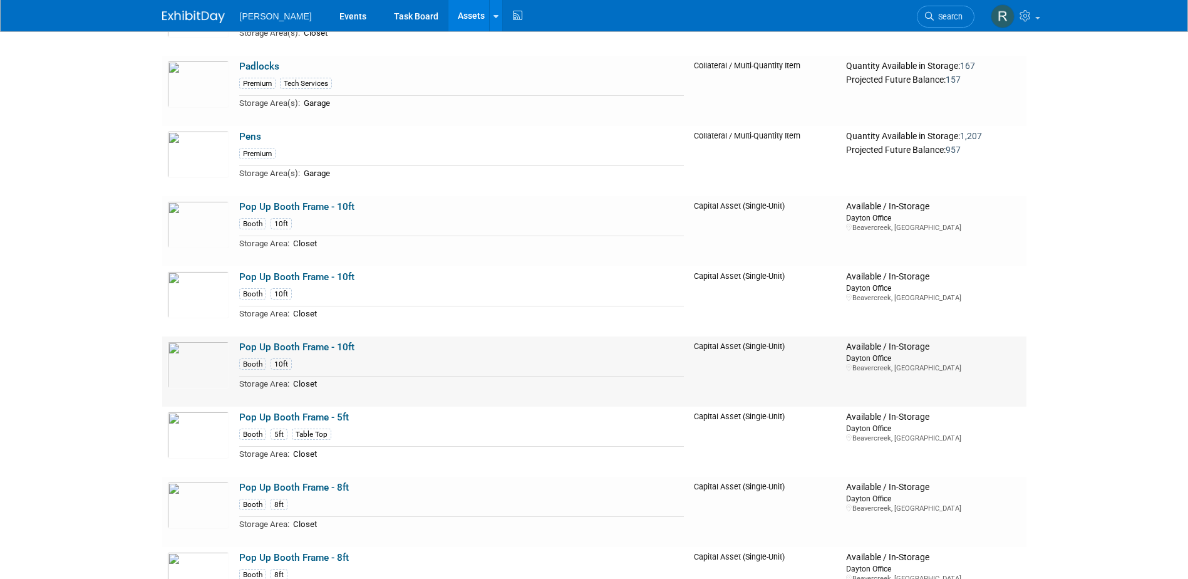
scroll to position [16154, 0]
